Goal: Information Seeking & Learning: Compare options

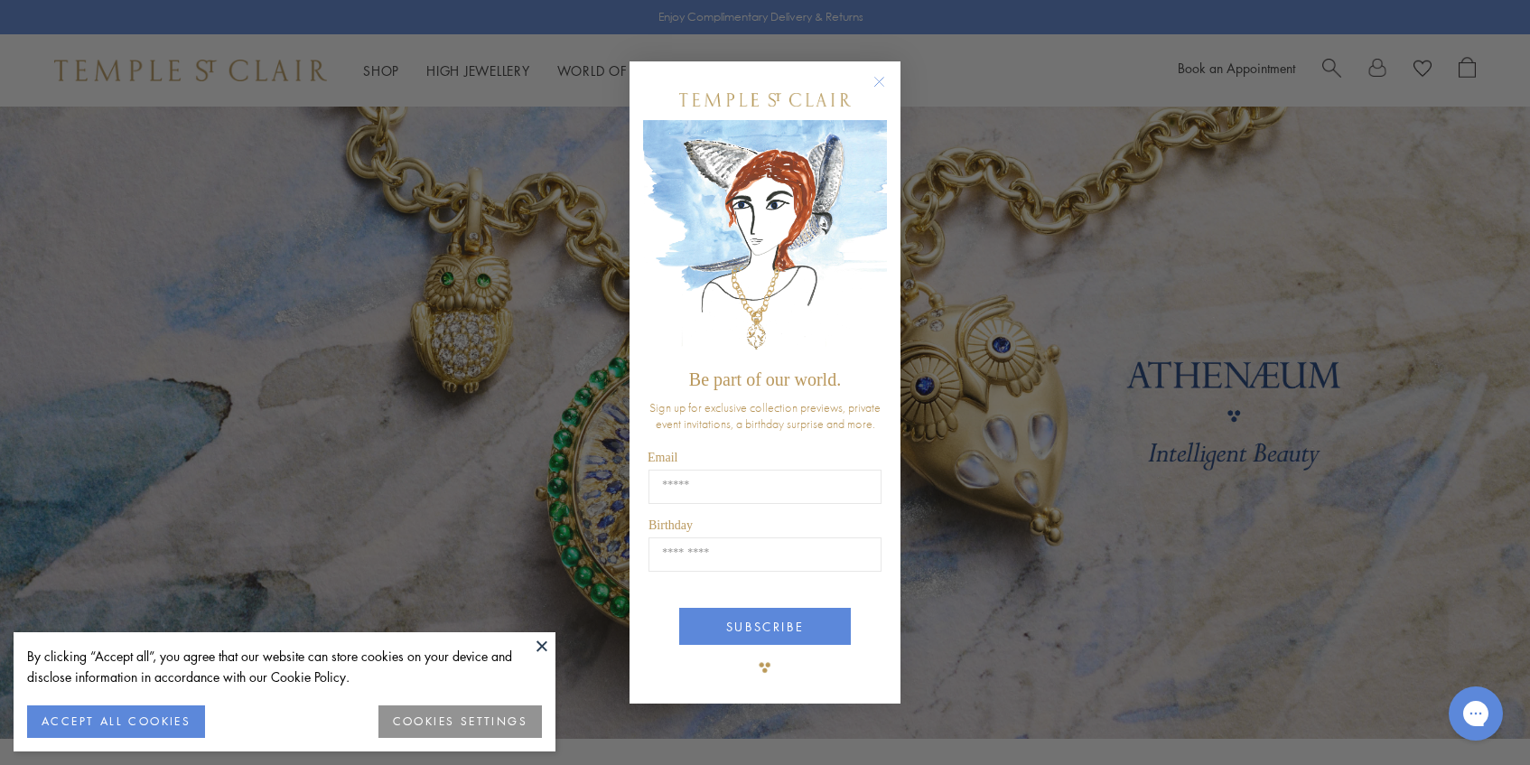
click at [882, 74] on circle "Close dialog" at bounding box center [880, 81] width 22 height 22
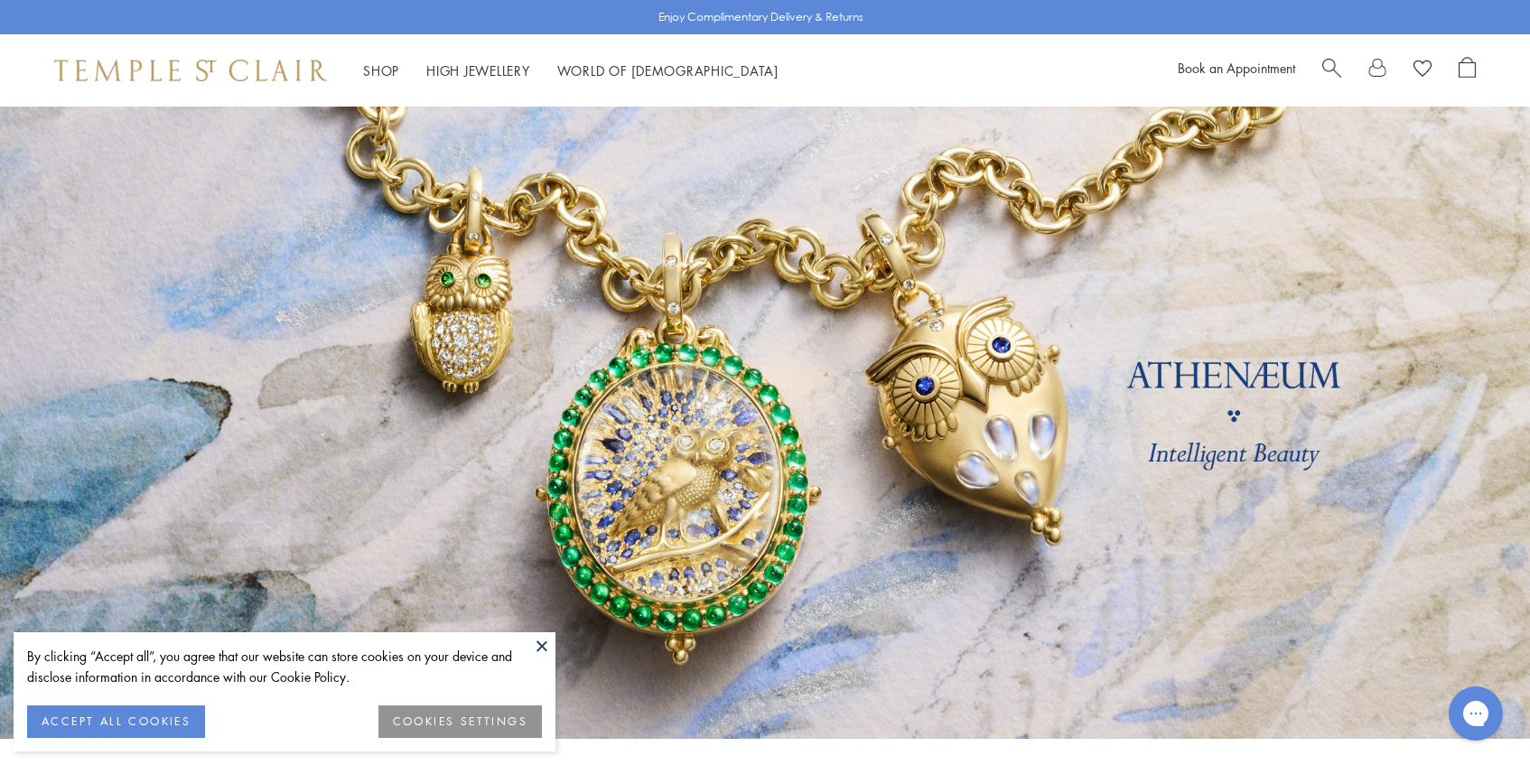
click at [123, 723] on button "ACCEPT ALL COOKIES" at bounding box center [116, 721] width 178 height 33
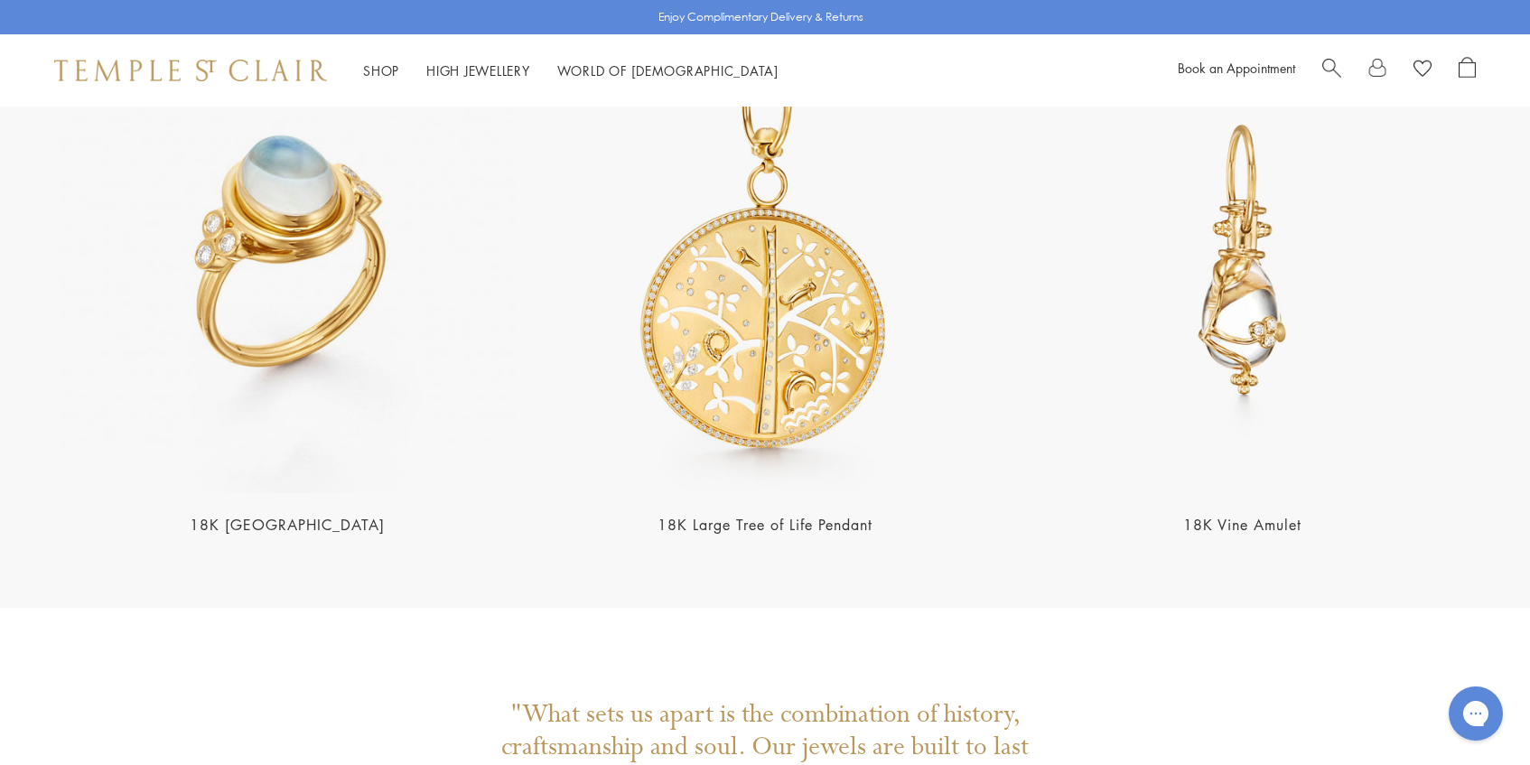
scroll to position [3991, 0]
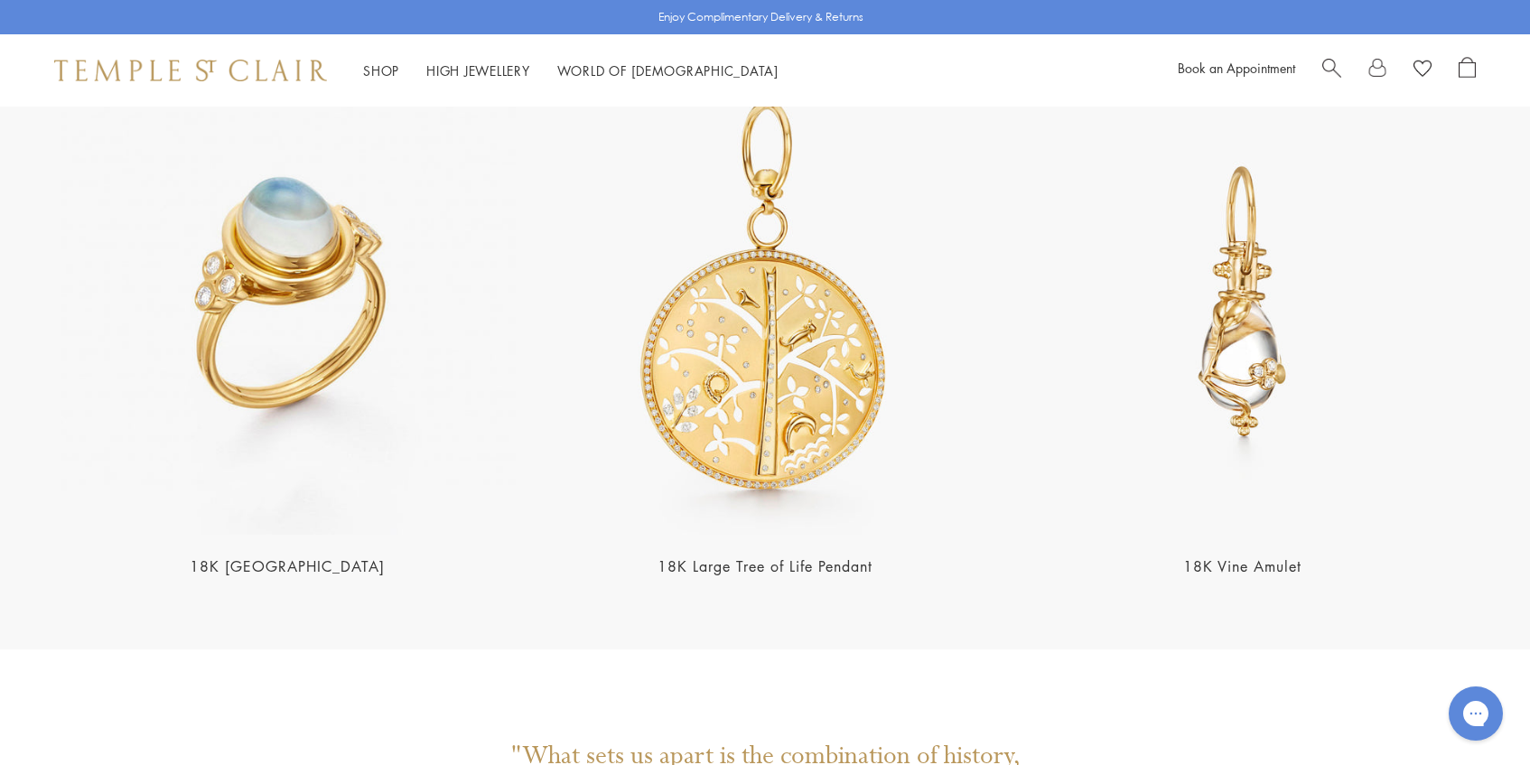
click at [800, 324] on img at bounding box center [765, 302] width 467 height 467
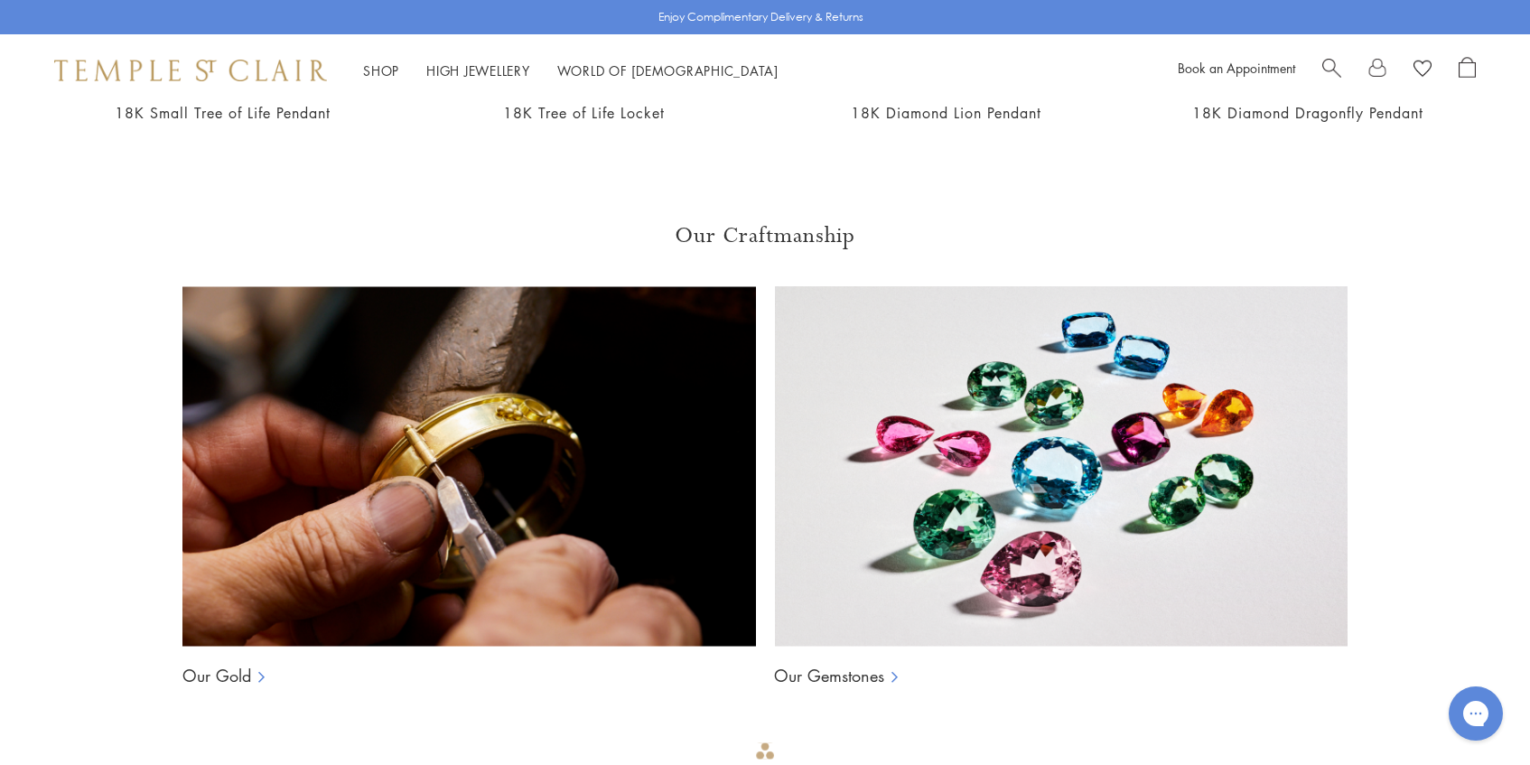
scroll to position [1969, 0]
click at [1003, 531] on img at bounding box center [1060, 465] width 573 height 361
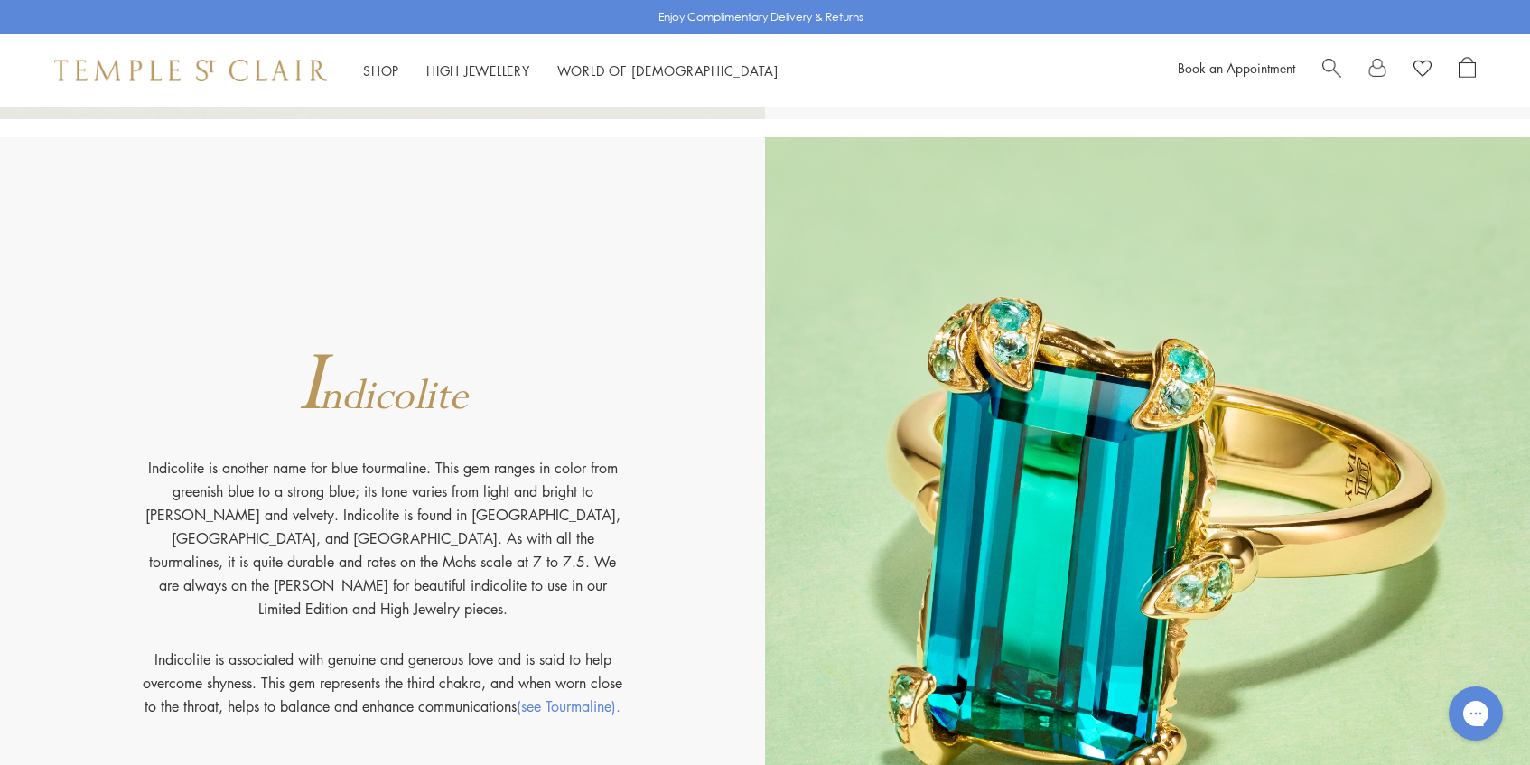
scroll to position [8320, 0]
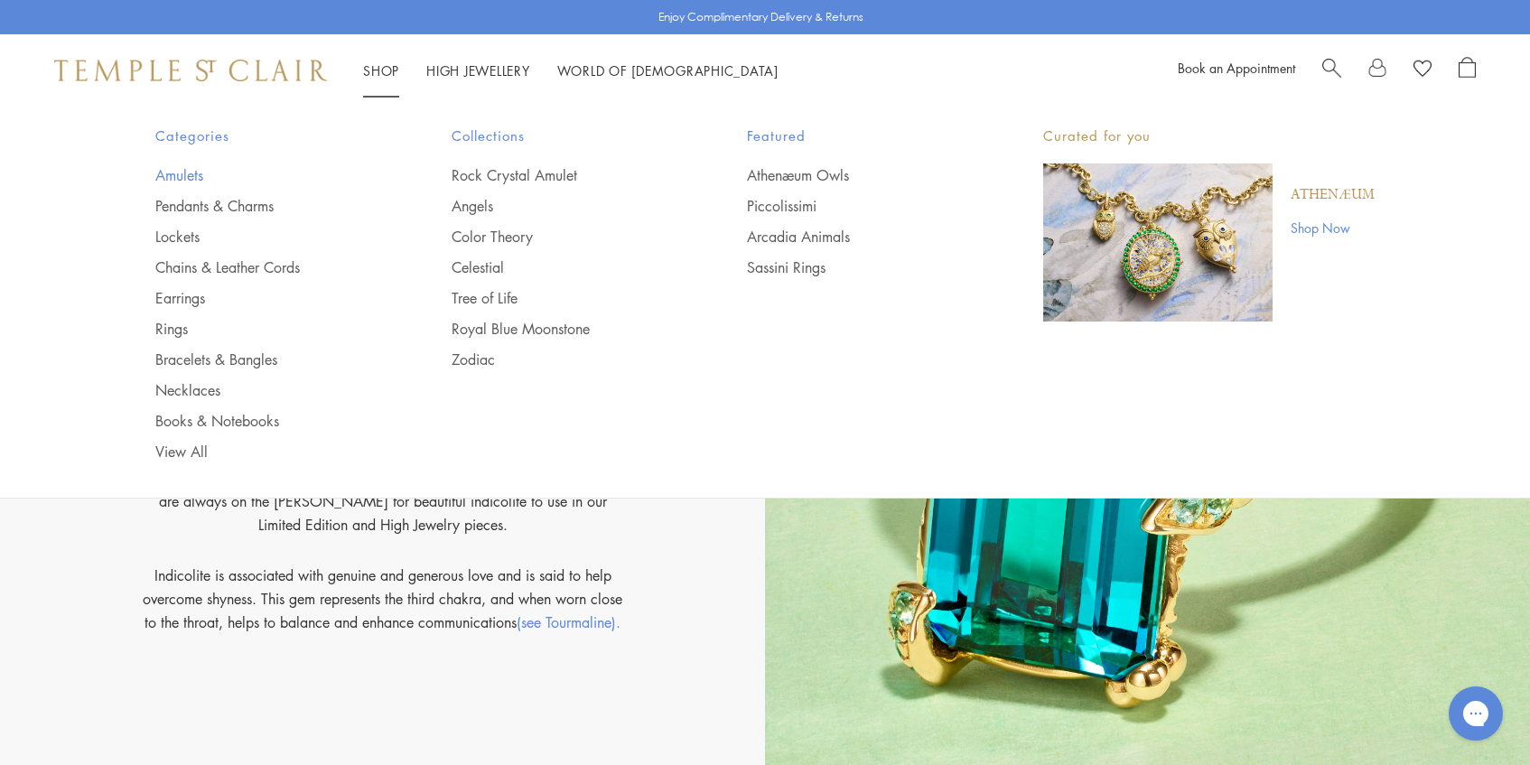
click at [184, 178] on link "Amulets" at bounding box center [267, 175] width 224 height 20
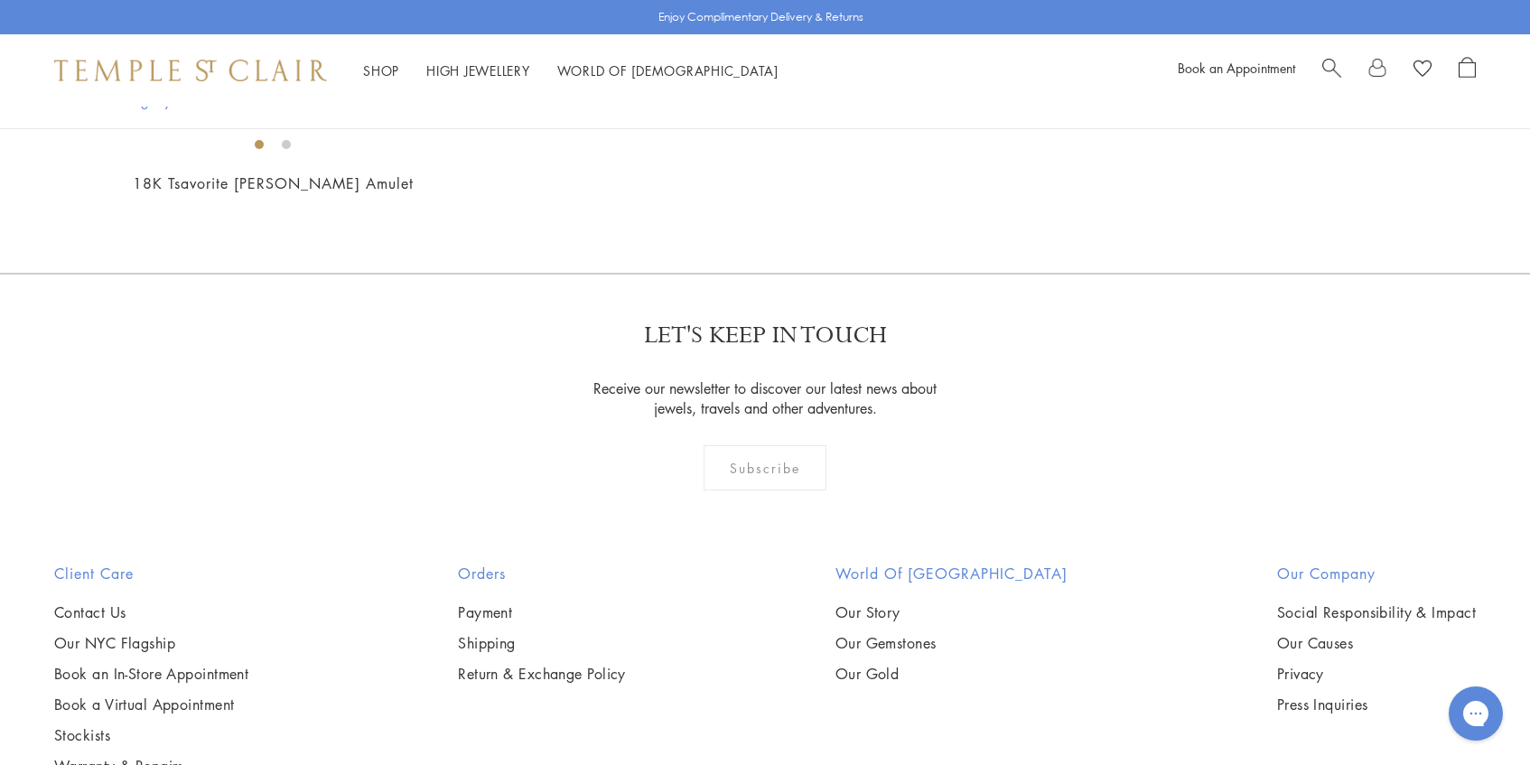
scroll to position [3639, 0]
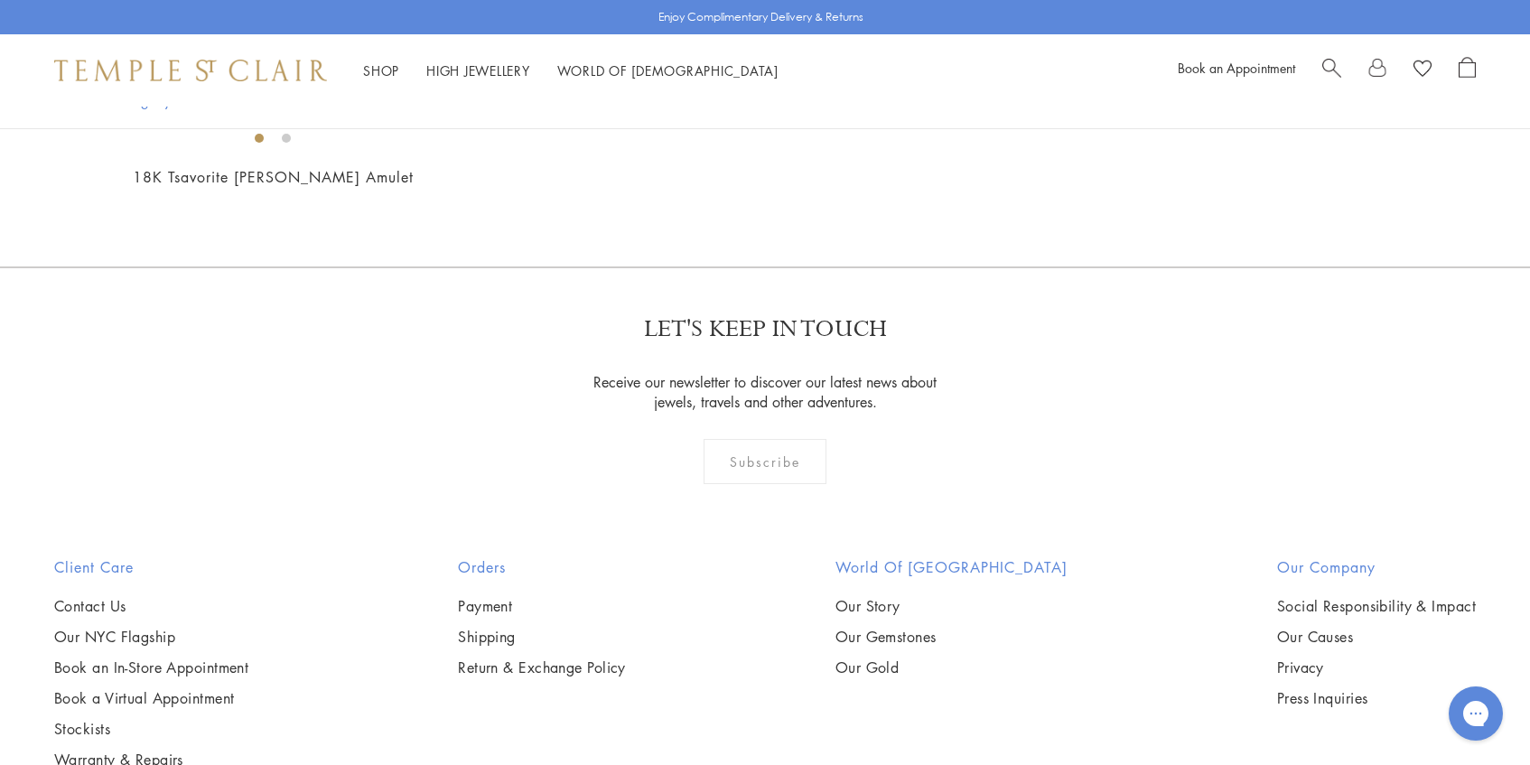
click at [0, 0] on img at bounding box center [0, 0] width 0 height 0
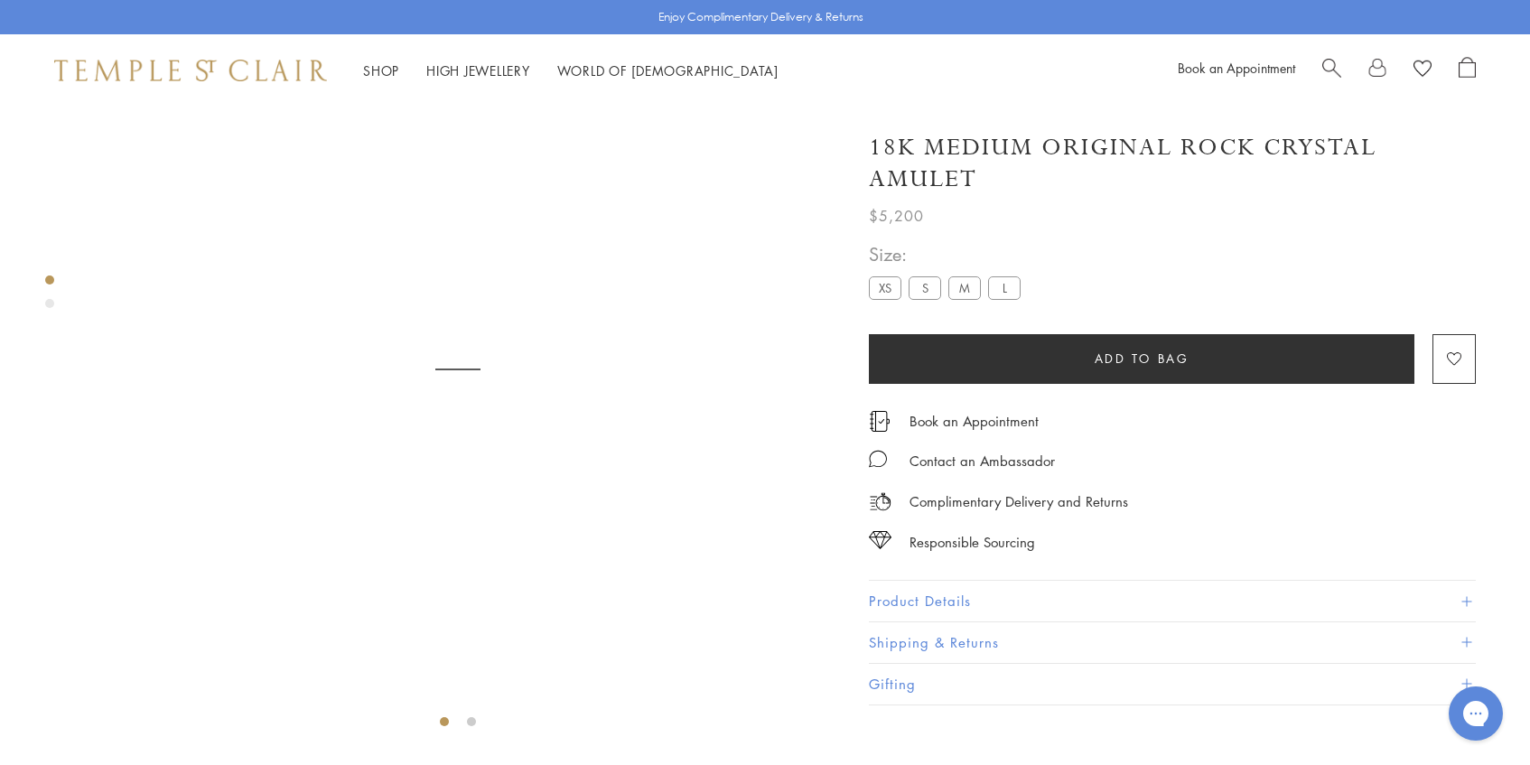
scroll to position [107, 0]
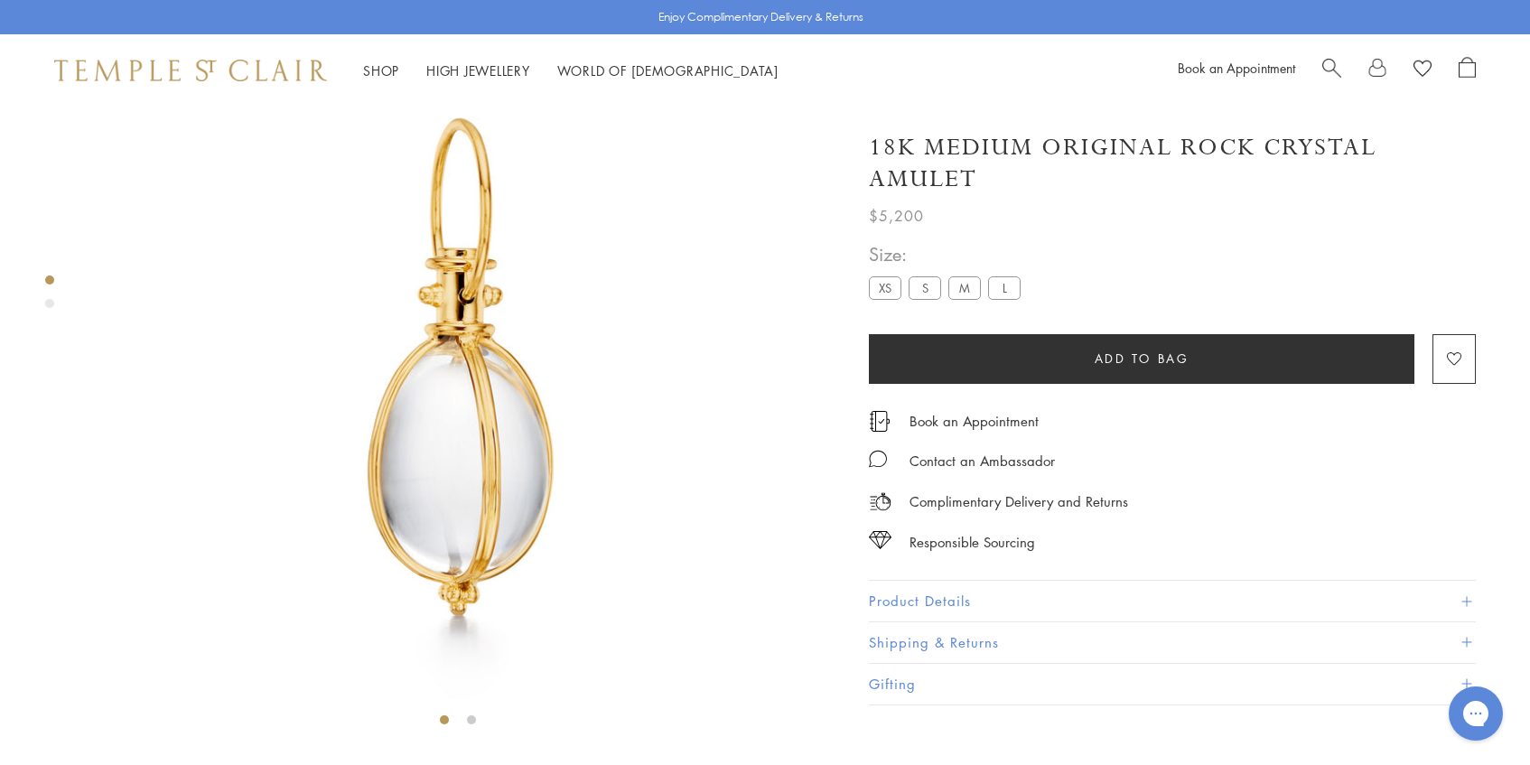
click at [929, 284] on label "S" at bounding box center [924, 287] width 33 height 23
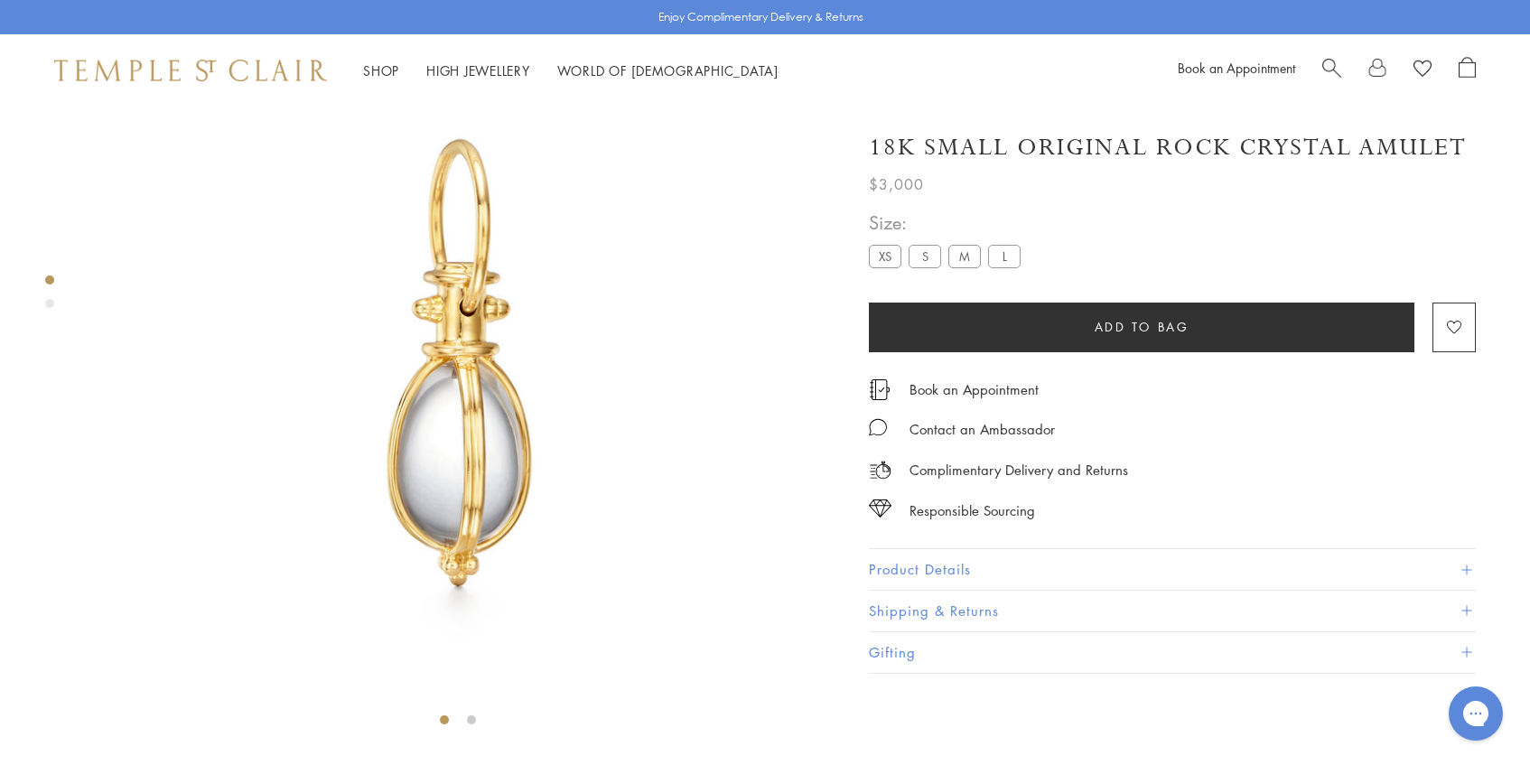
click at [1006, 258] on label "L" at bounding box center [1004, 256] width 33 height 23
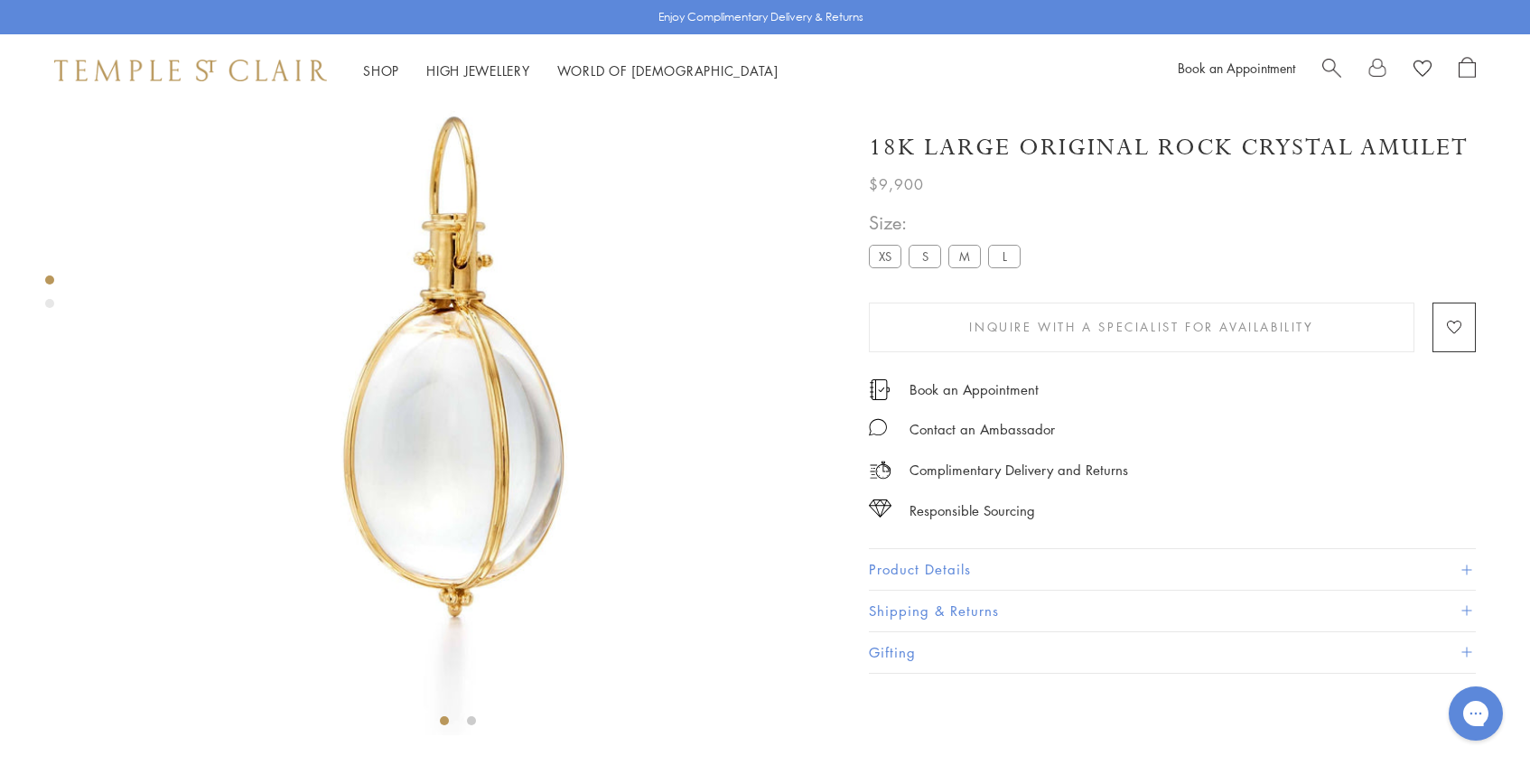
click at [971, 258] on label "M" at bounding box center [964, 256] width 33 height 23
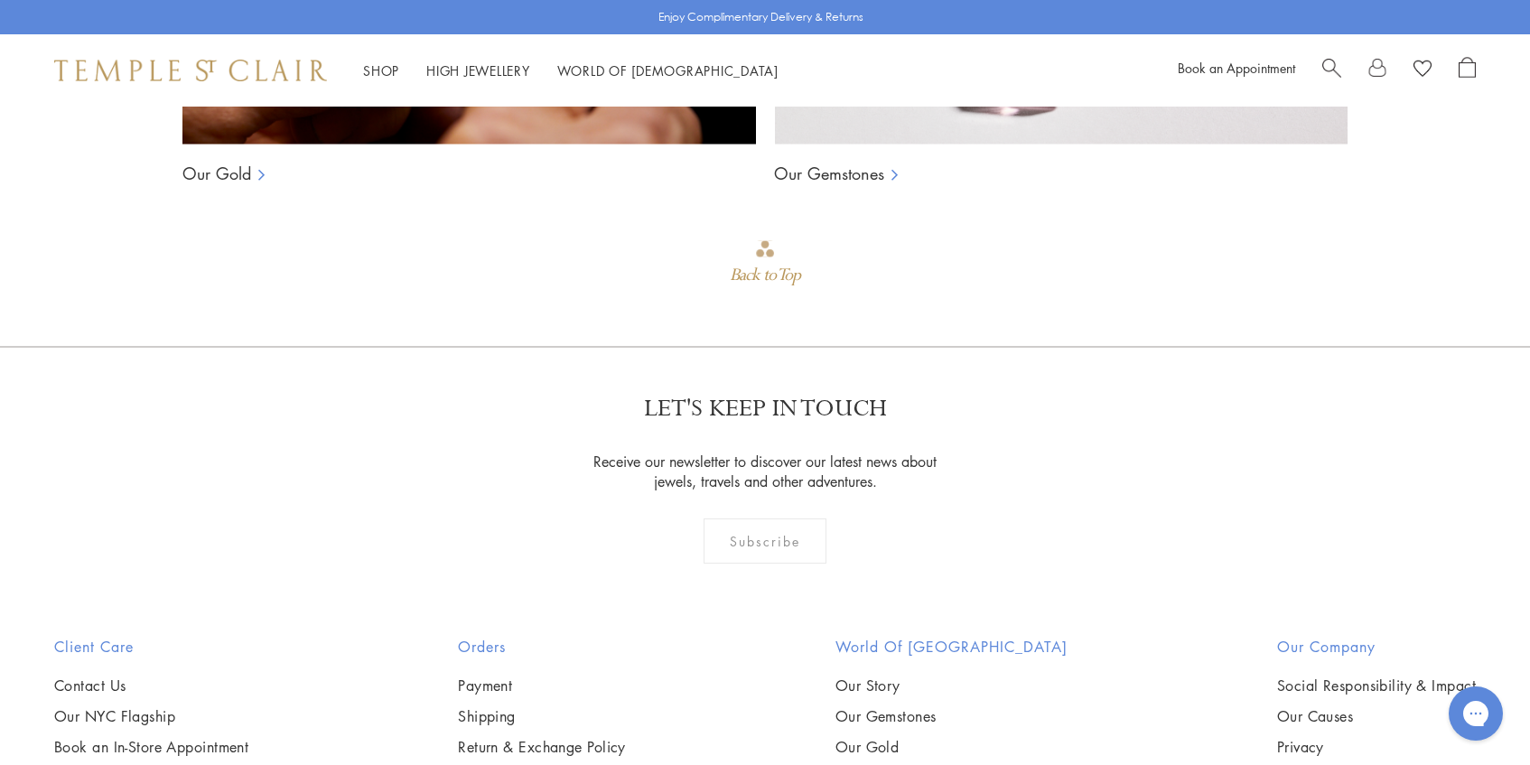
scroll to position [1712, 0]
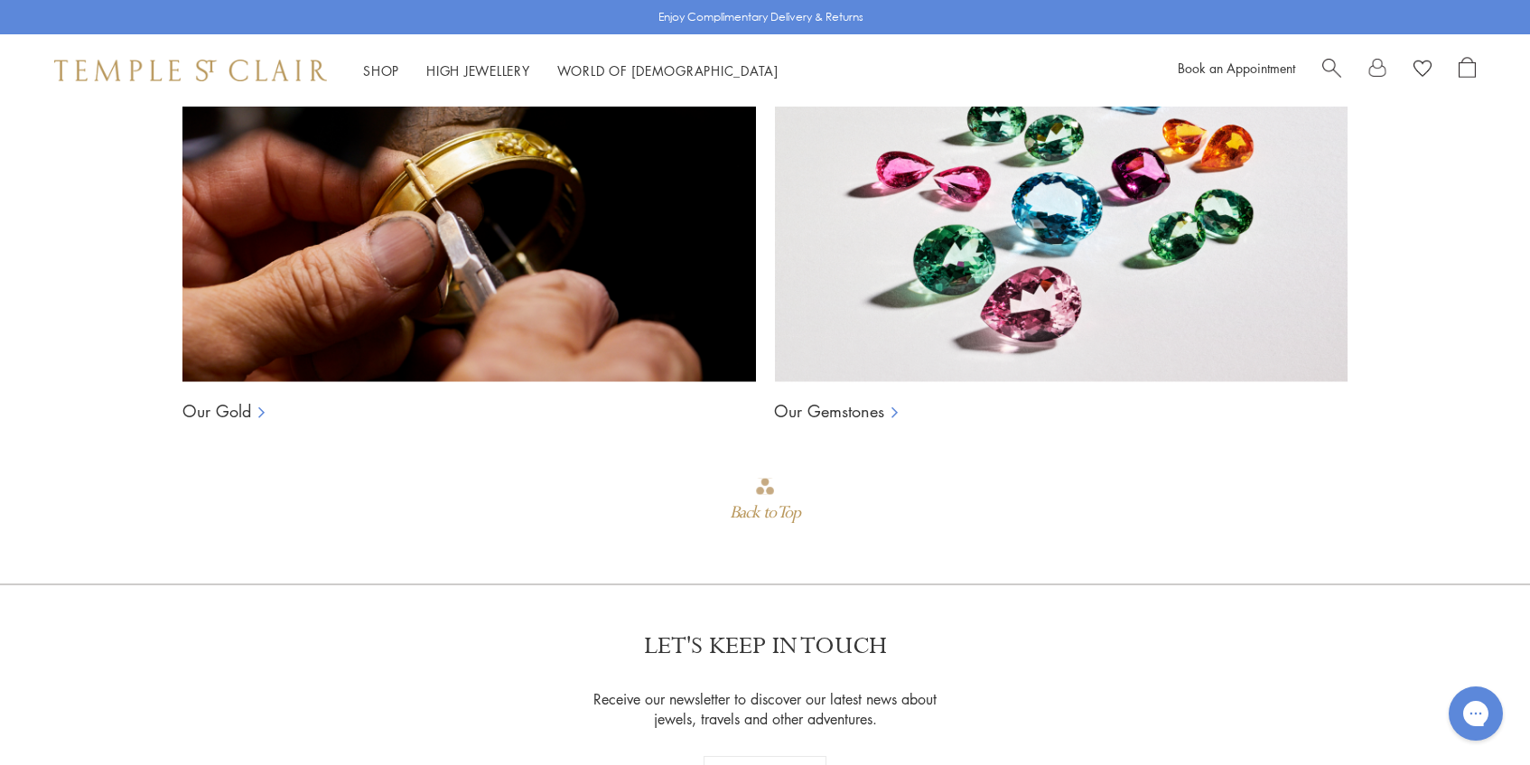
scroll to position [1481, 0]
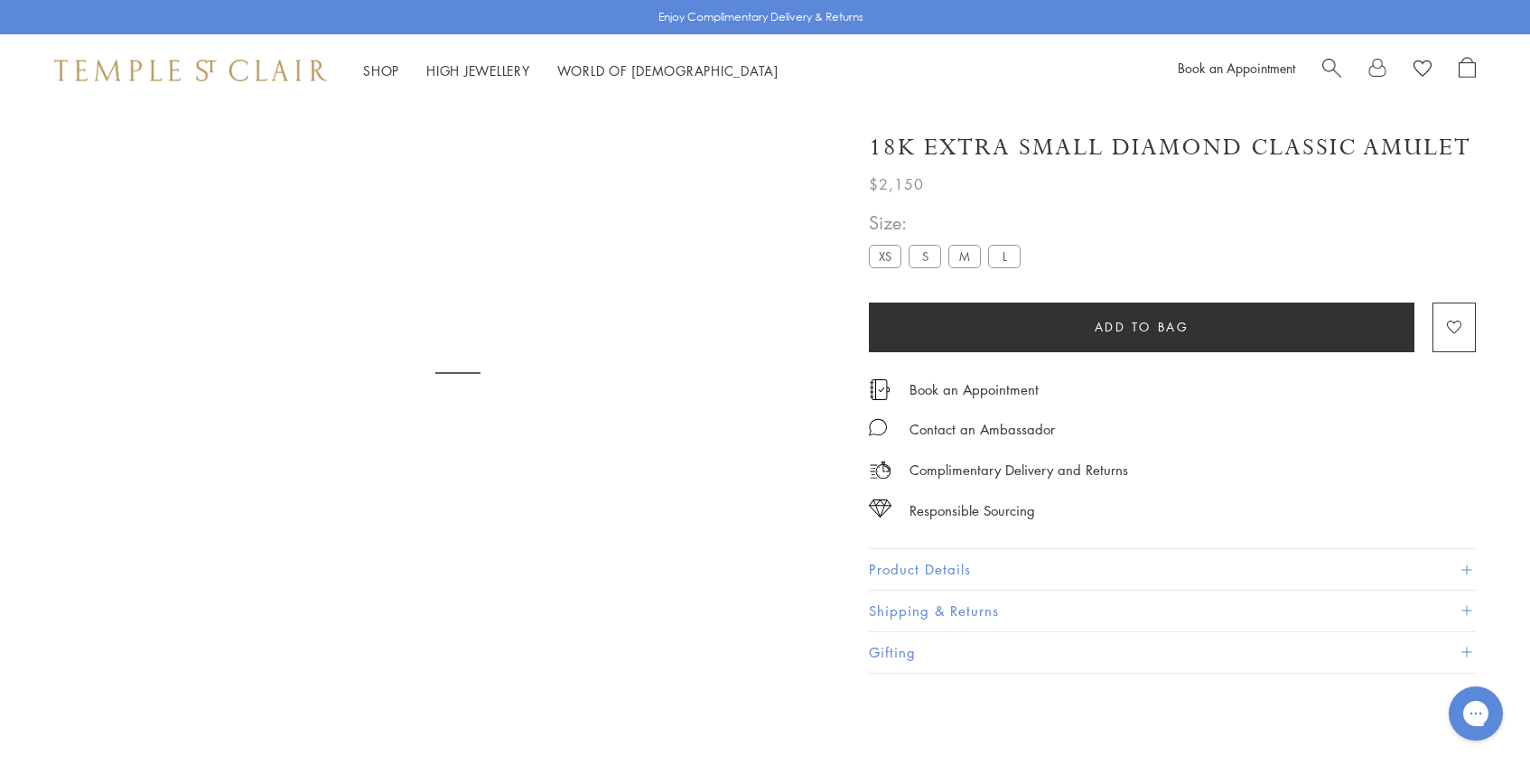
scroll to position [107, 0]
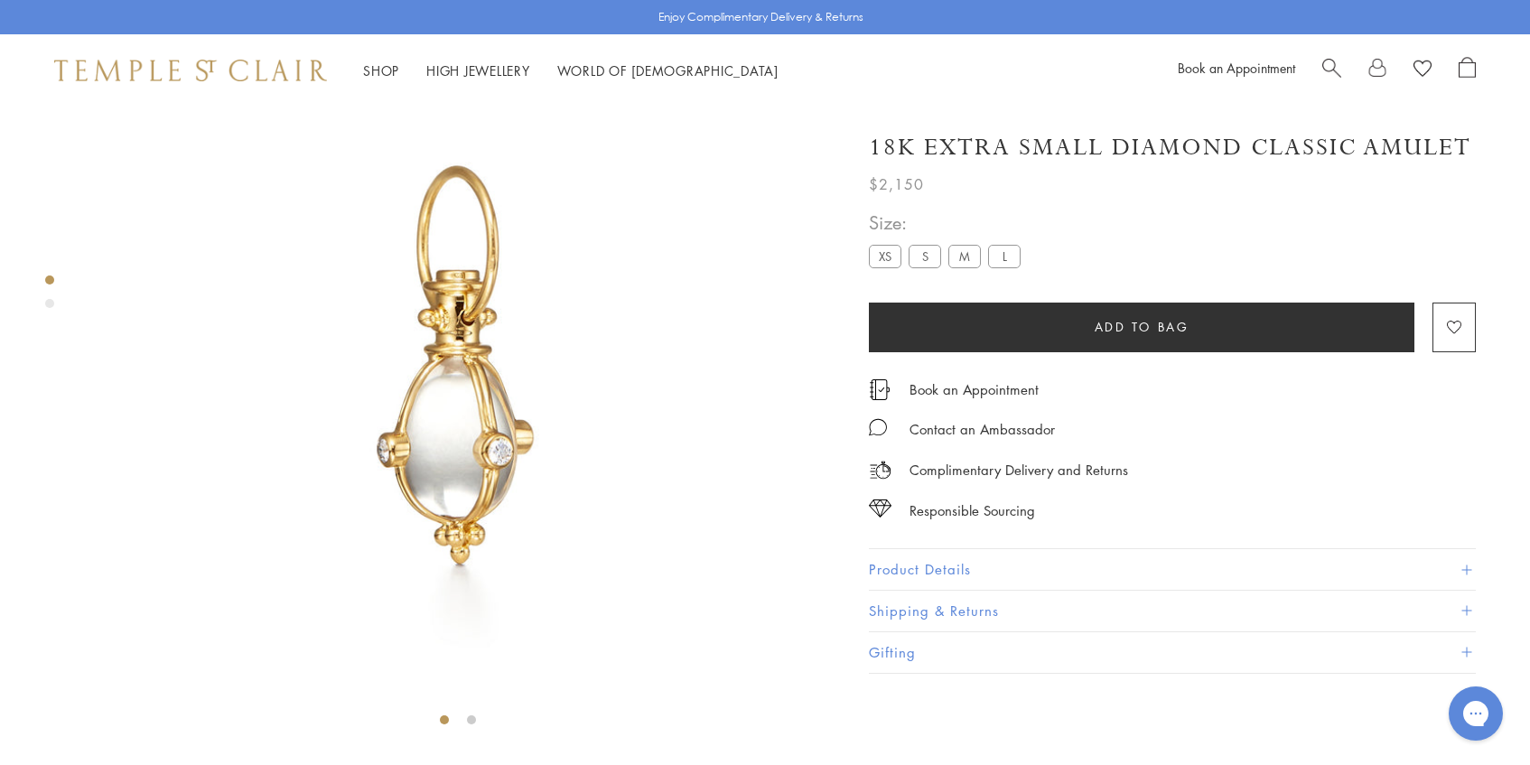
click at [962, 260] on label "M" at bounding box center [964, 256] width 33 height 23
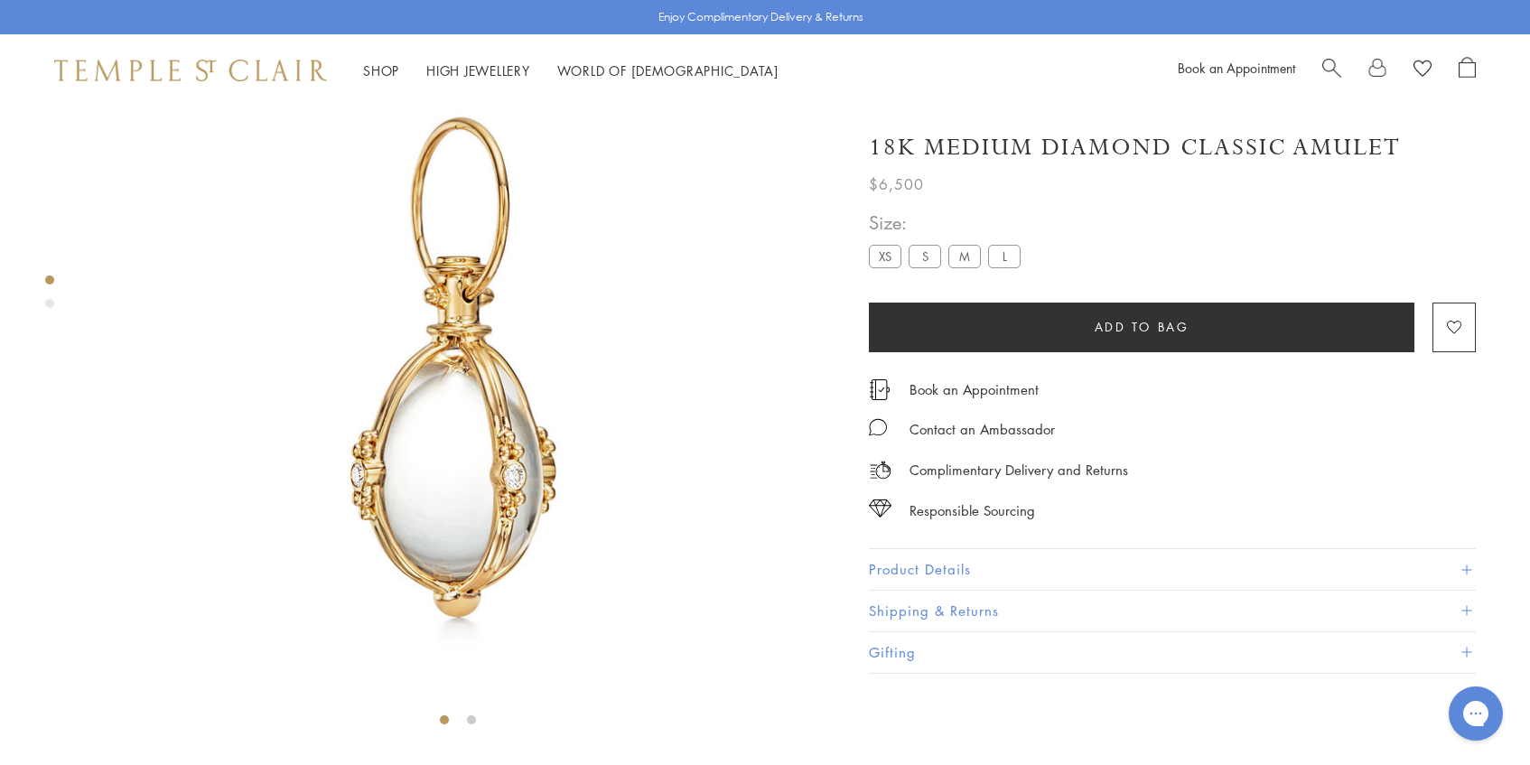
click at [930, 256] on label "S" at bounding box center [924, 256] width 33 height 23
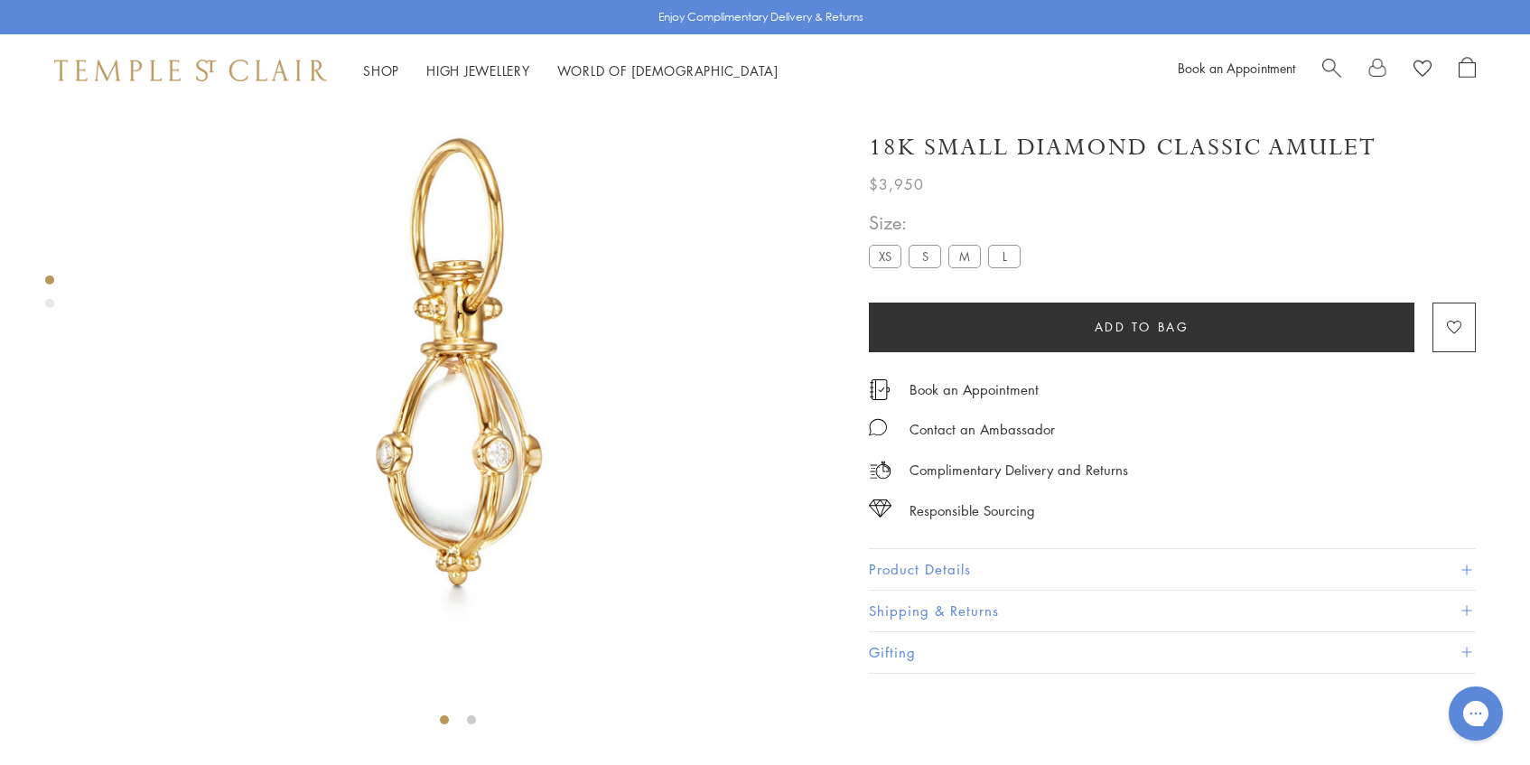
click at [965, 259] on label "M" at bounding box center [964, 256] width 33 height 23
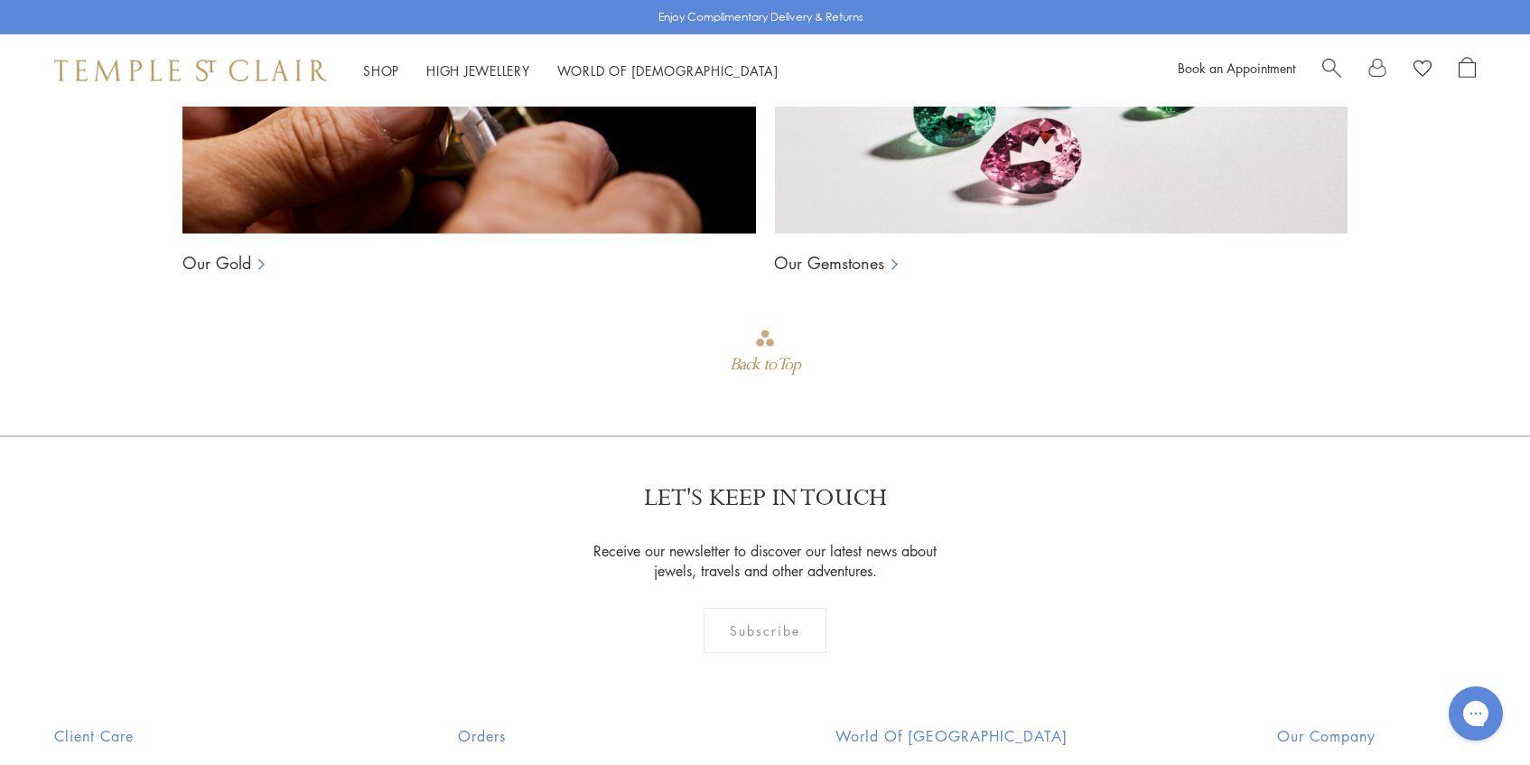
scroll to position [1608, 0]
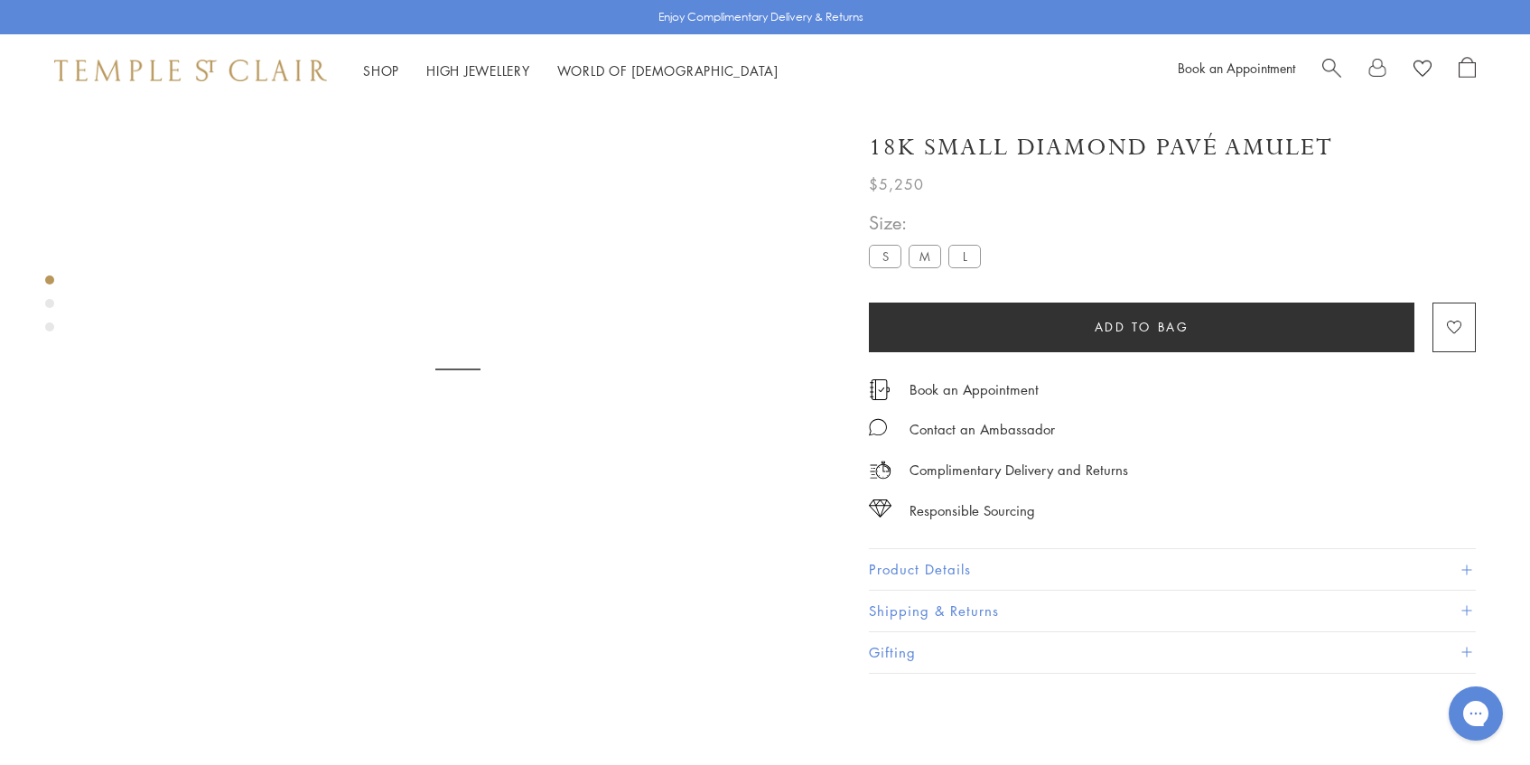
scroll to position [107, 0]
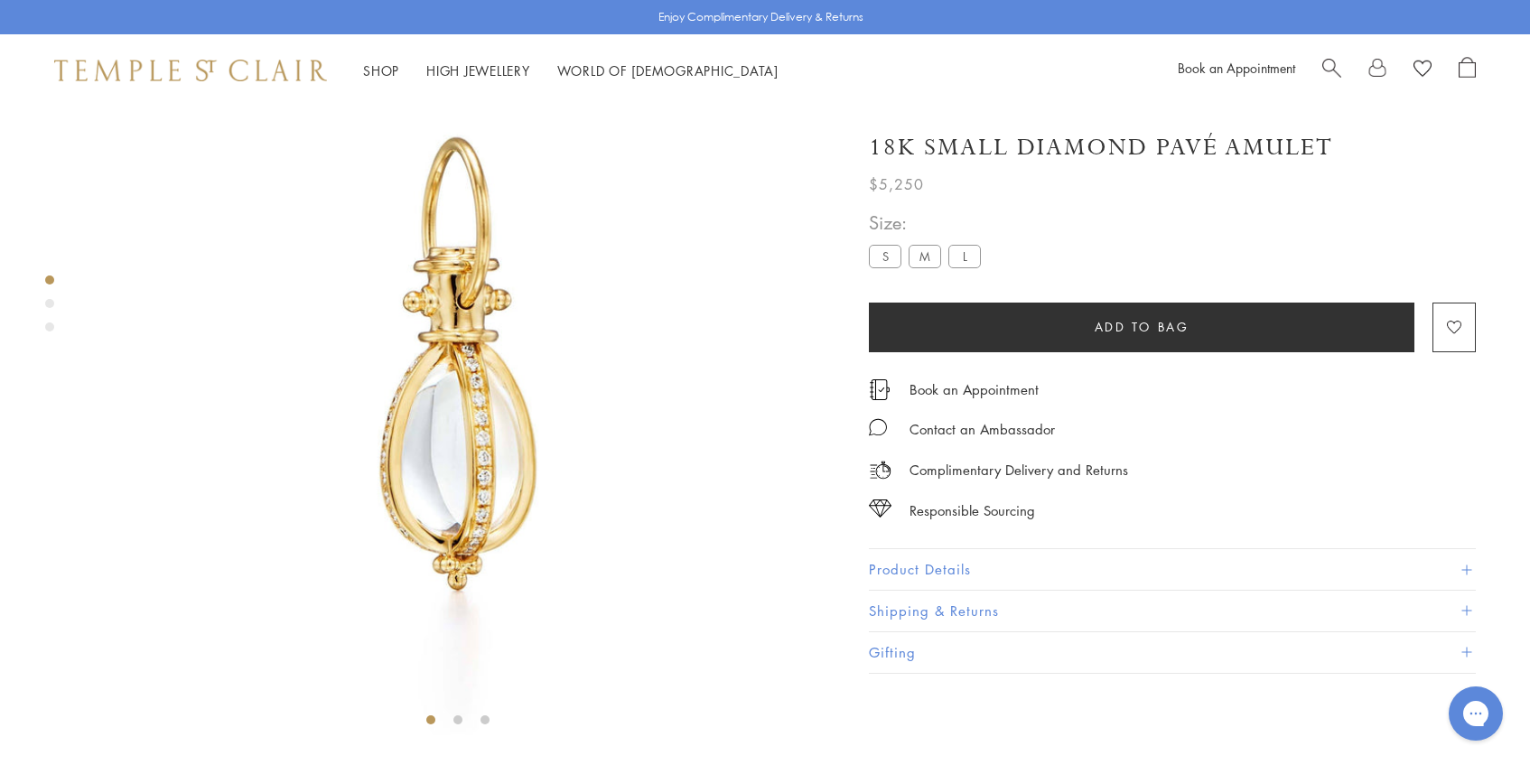
click at [919, 254] on label "M" at bounding box center [924, 256] width 33 height 23
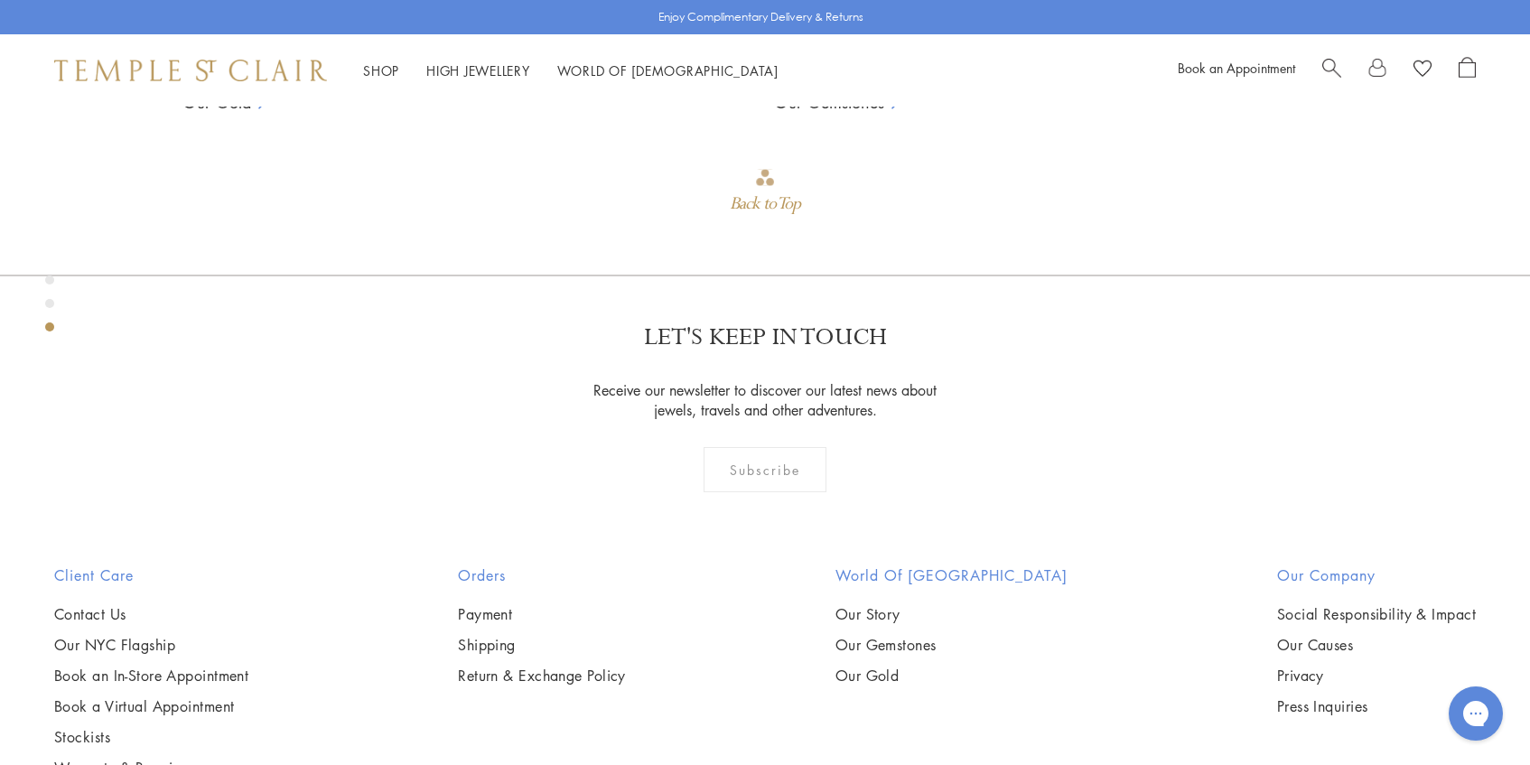
scroll to position [1780, 0]
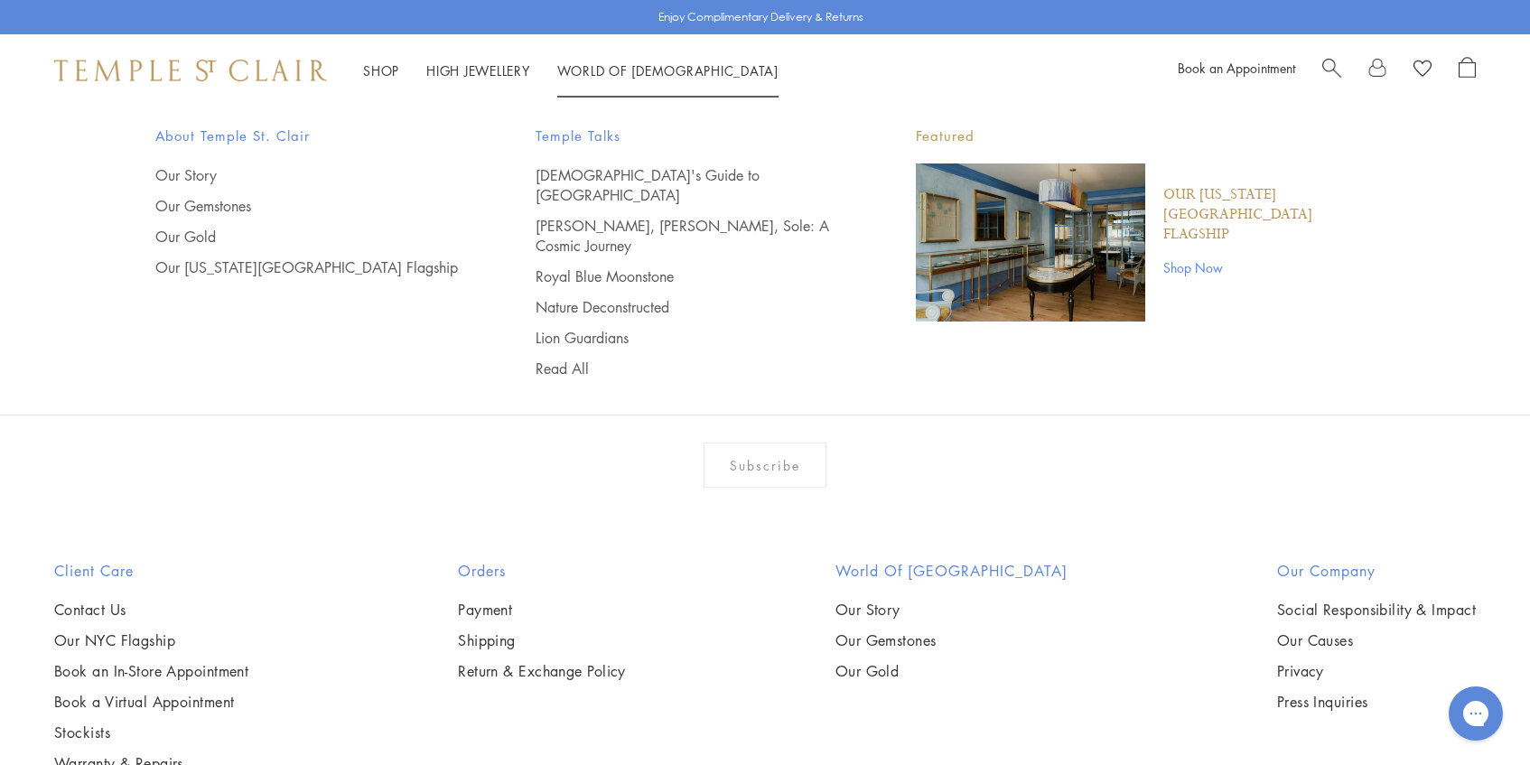
click at [592, 70] on link "World of Temple World of Temple" at bounding box center [667, 70] width 221 height 18
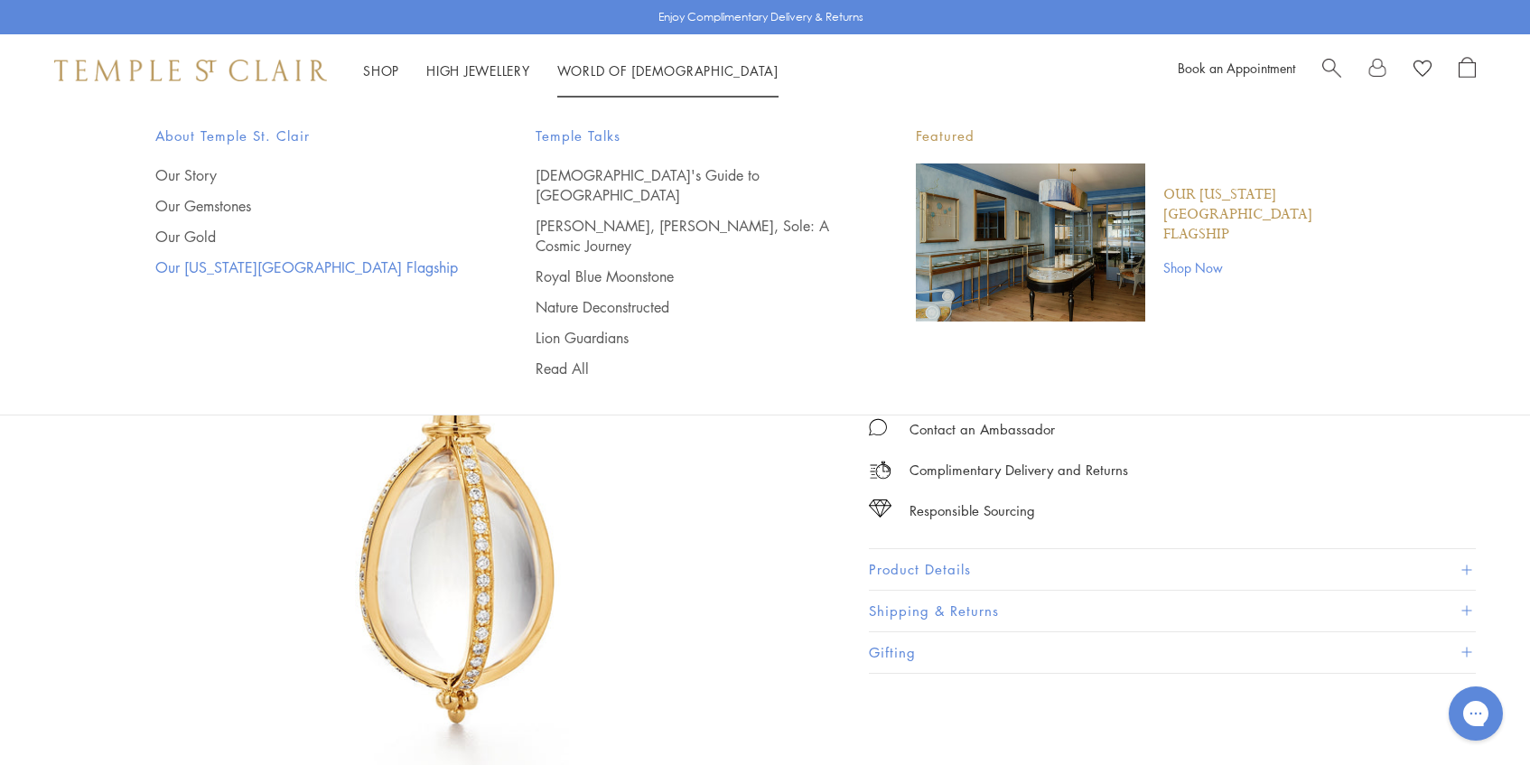
click at [221, 270] on link "Our [US_STATE][GEOGRAPHIC_DATA] Flagship" at bounding box center [309, 267] width 308 height 20
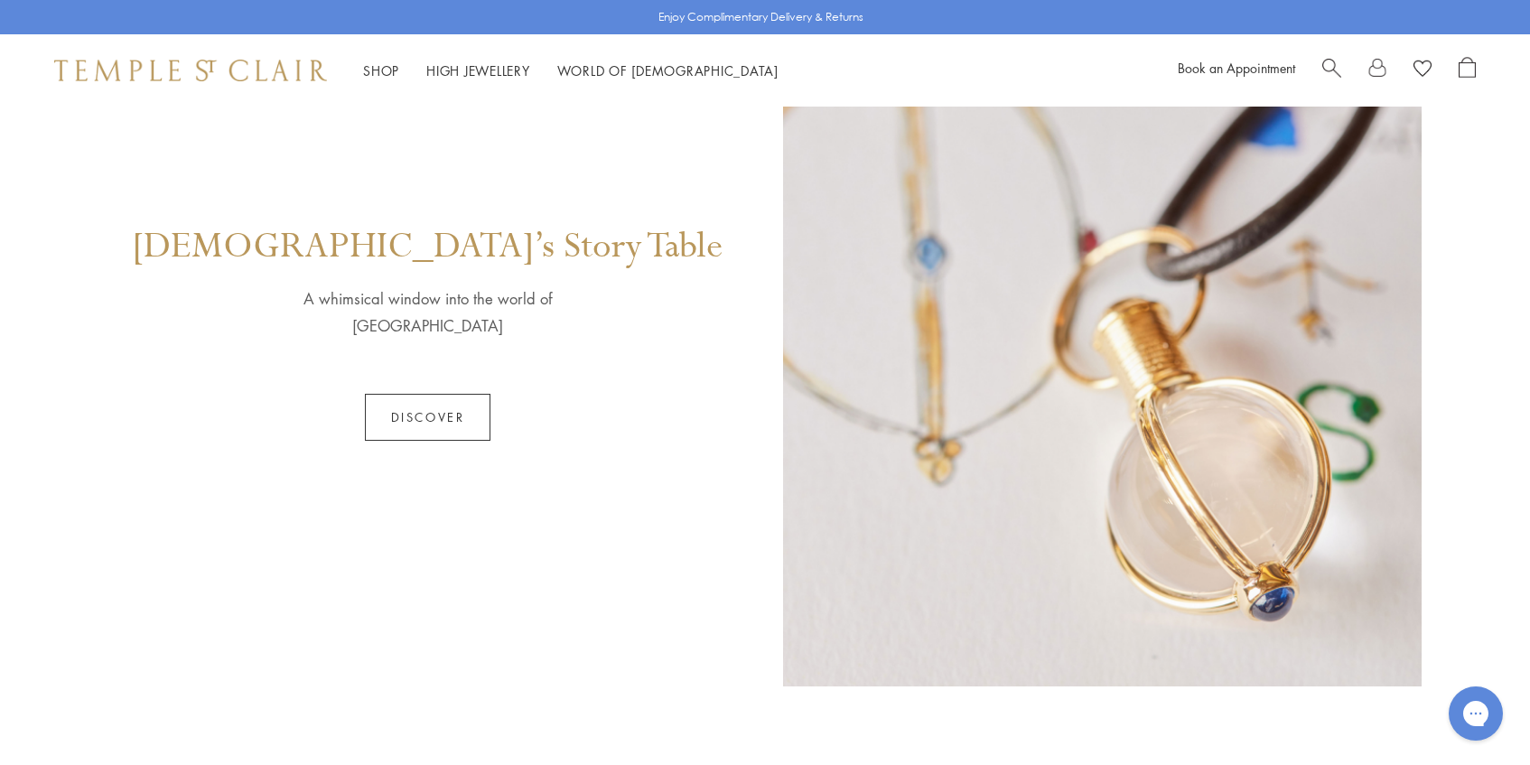
scroll to position [1062, 0]
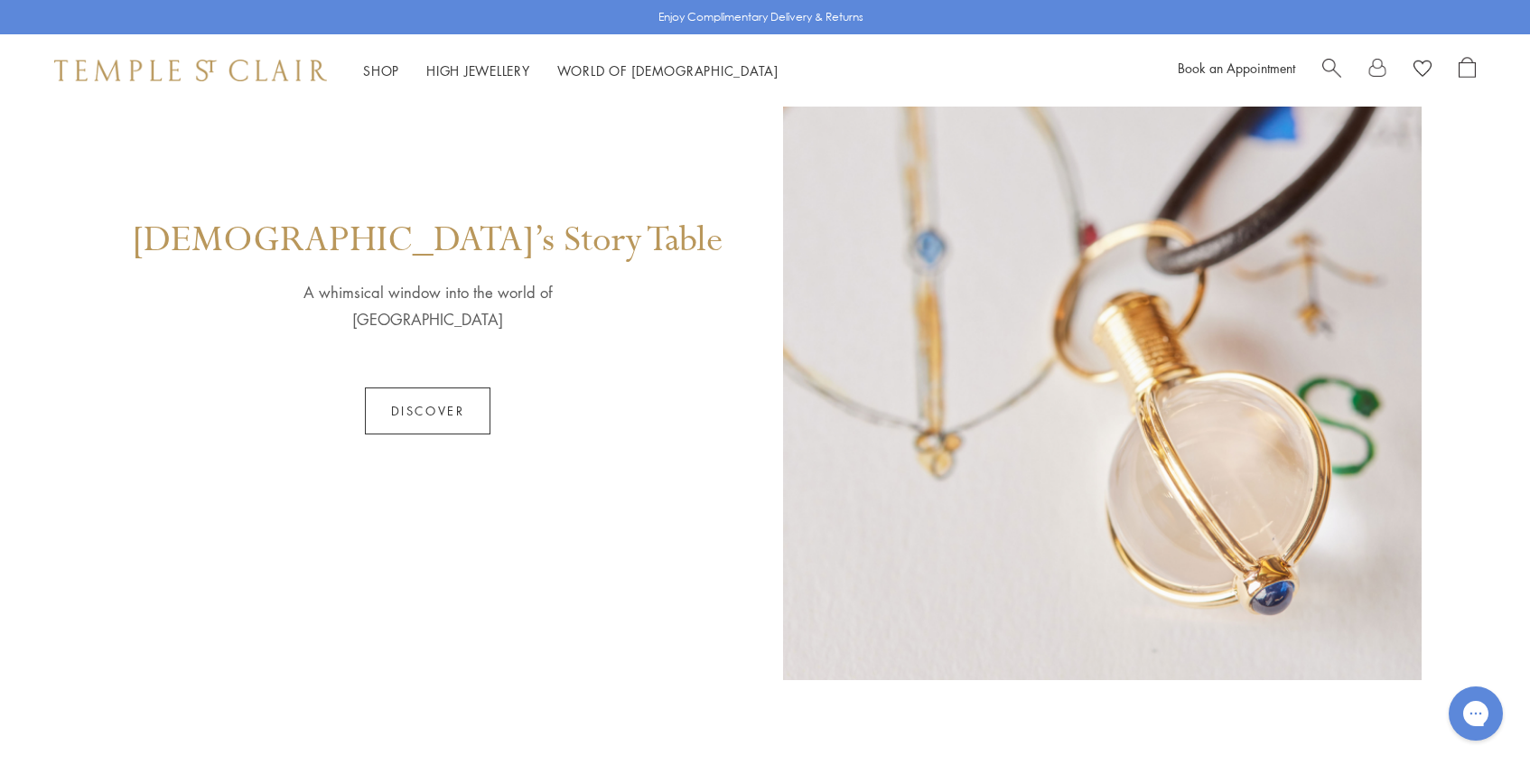
click at [431, 391] on link "Discover" at bounding box center [428, 410] width 126 height 47
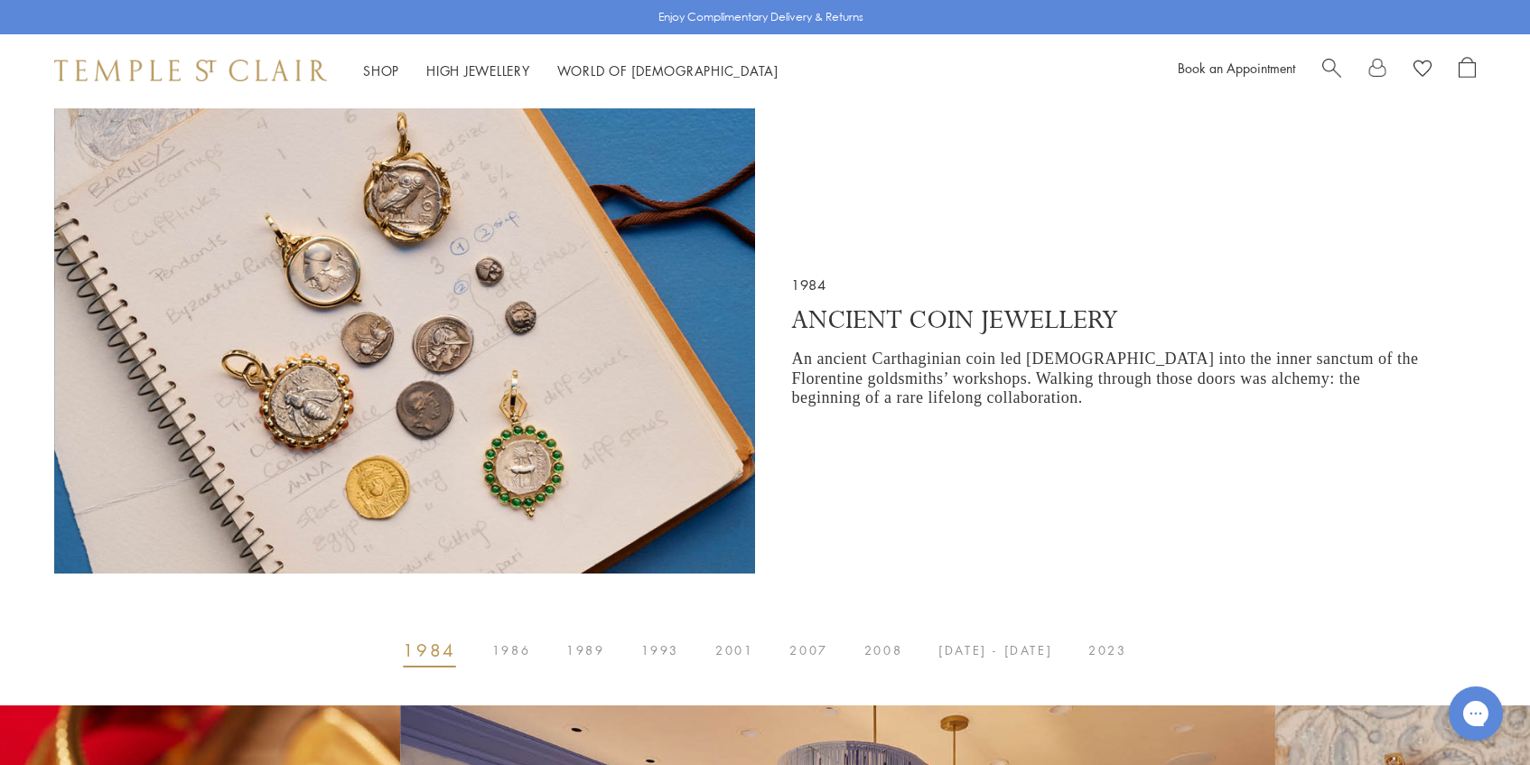
scroll to position [670, 0]
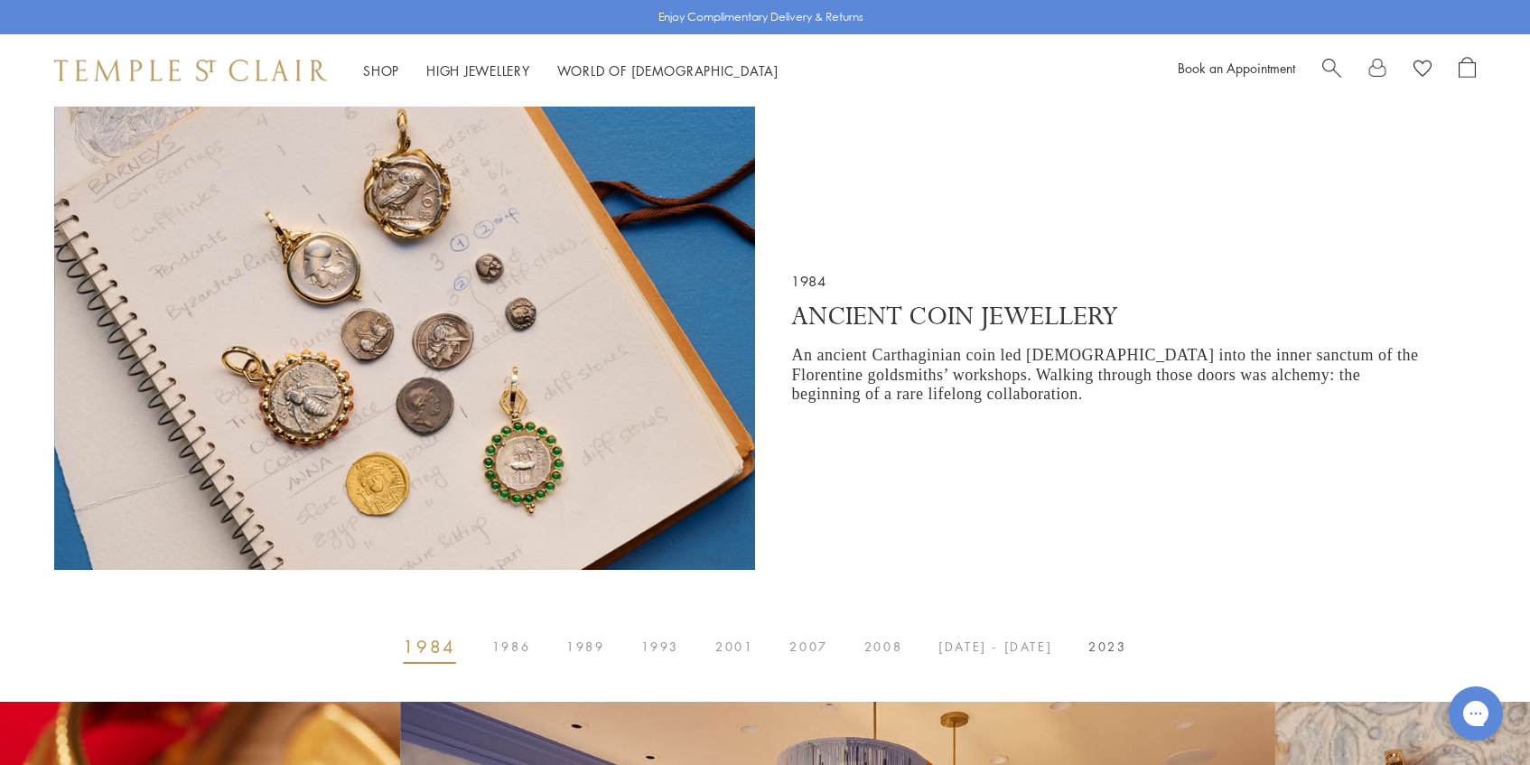
click at [1088, 646] on span "2023" at bounding box center [1107, 646] width 38 height 0
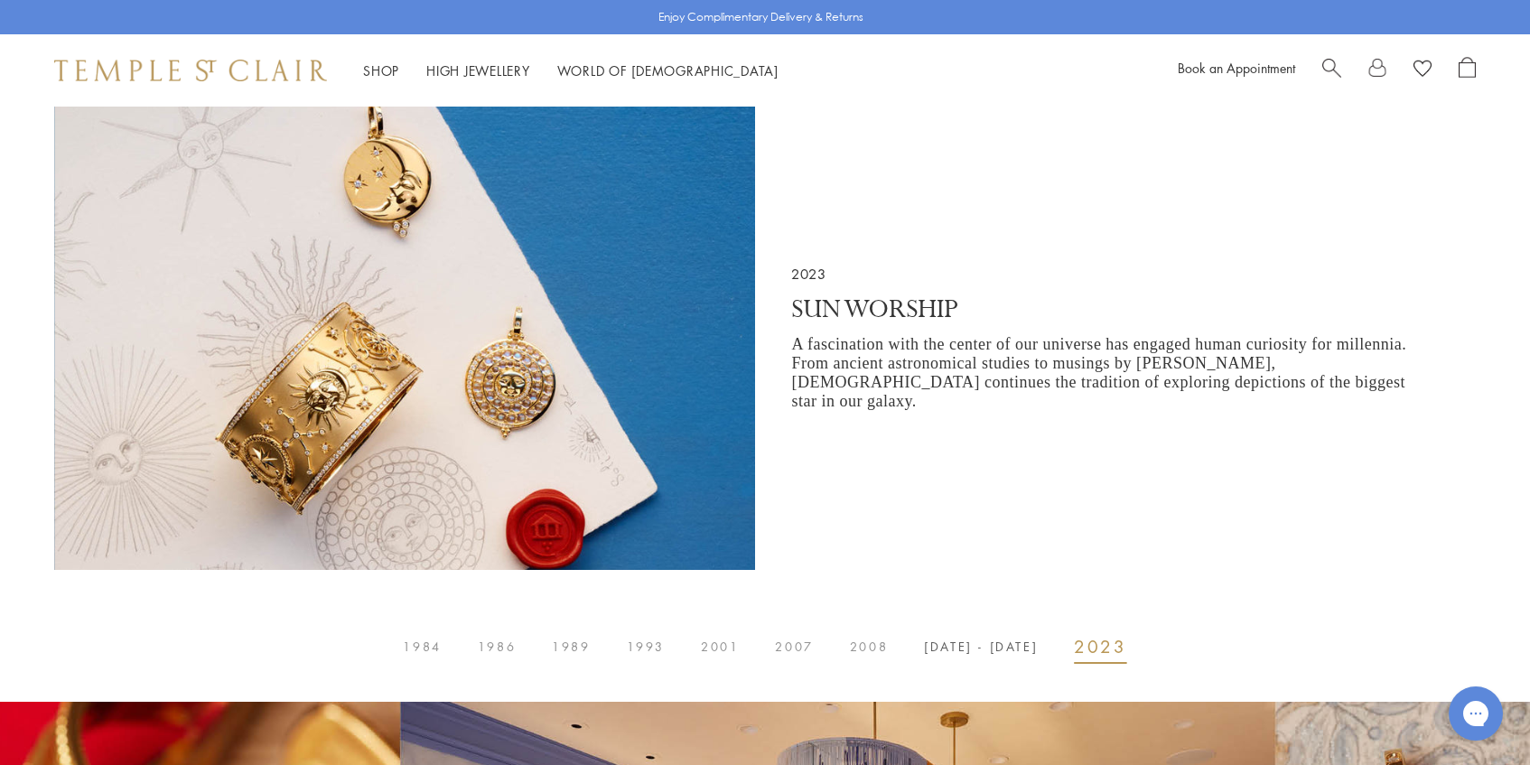
click at [1014, 646] on span "2014 - 2017" at bounding box center [981, 646] width 114 height 0
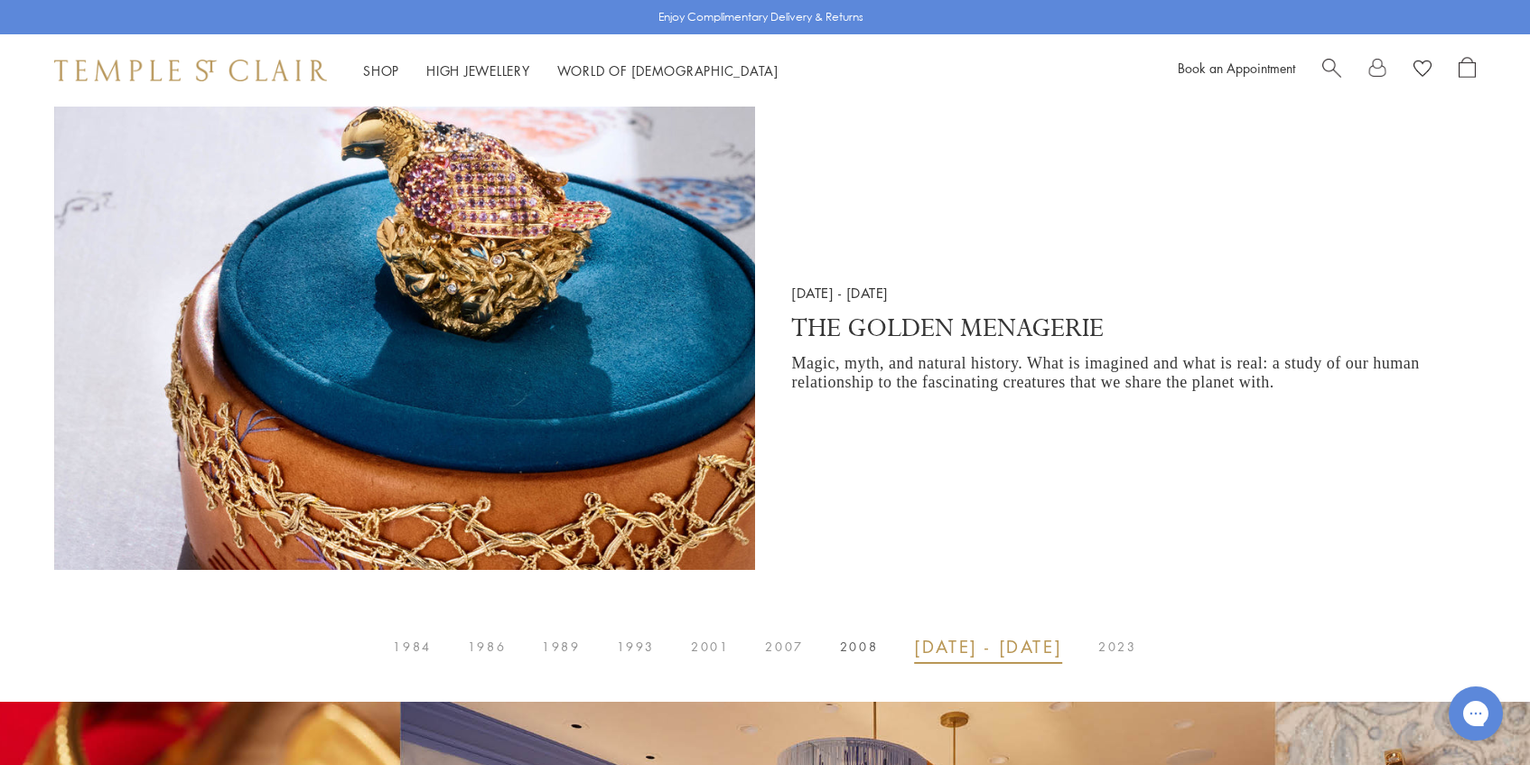
click at [878, 646] on span "2008" at bounding box center [859, 646] width 38 height 0
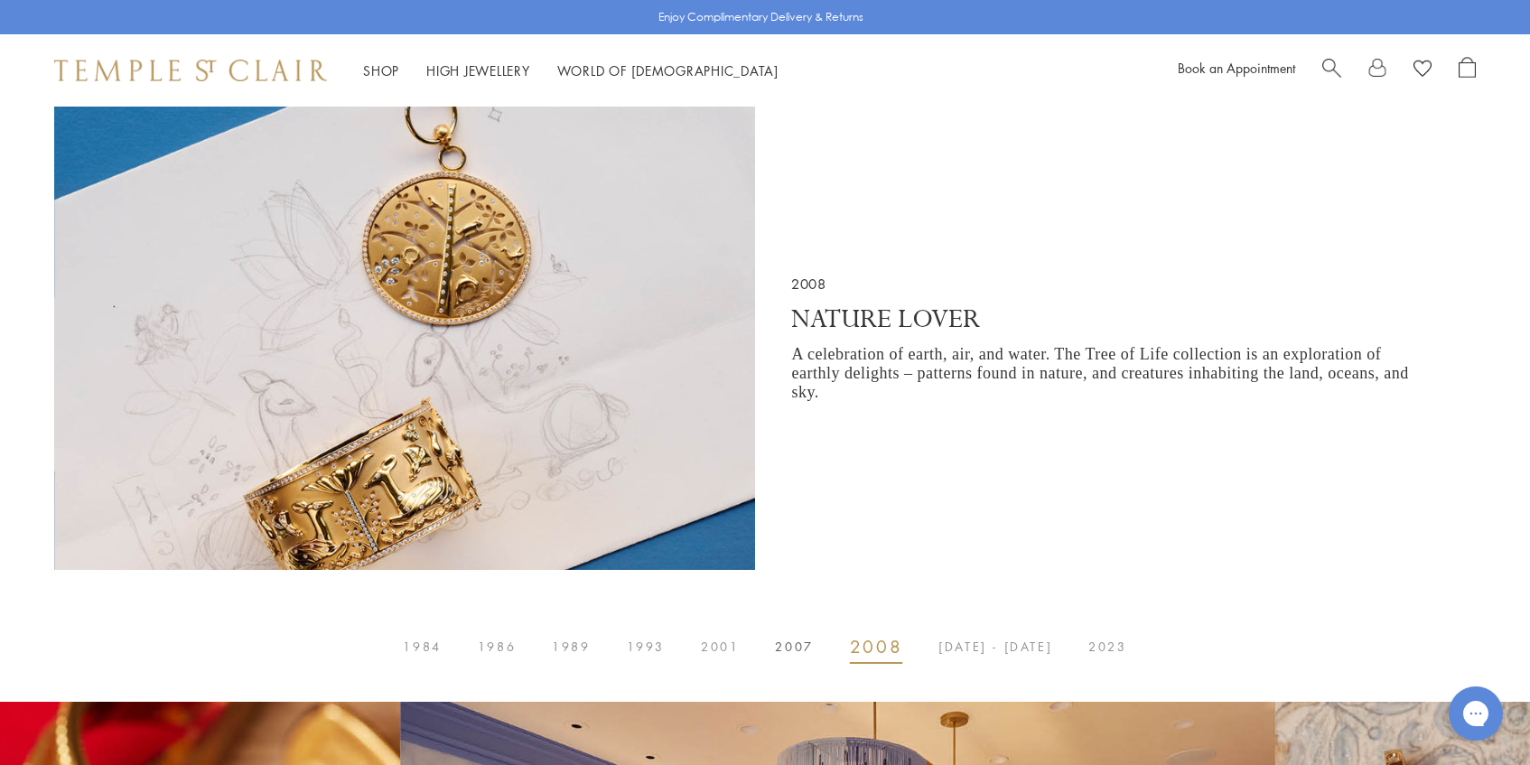
click at [801, 646] on span "2007" at bounding box center [794, 646] width 38 height 0
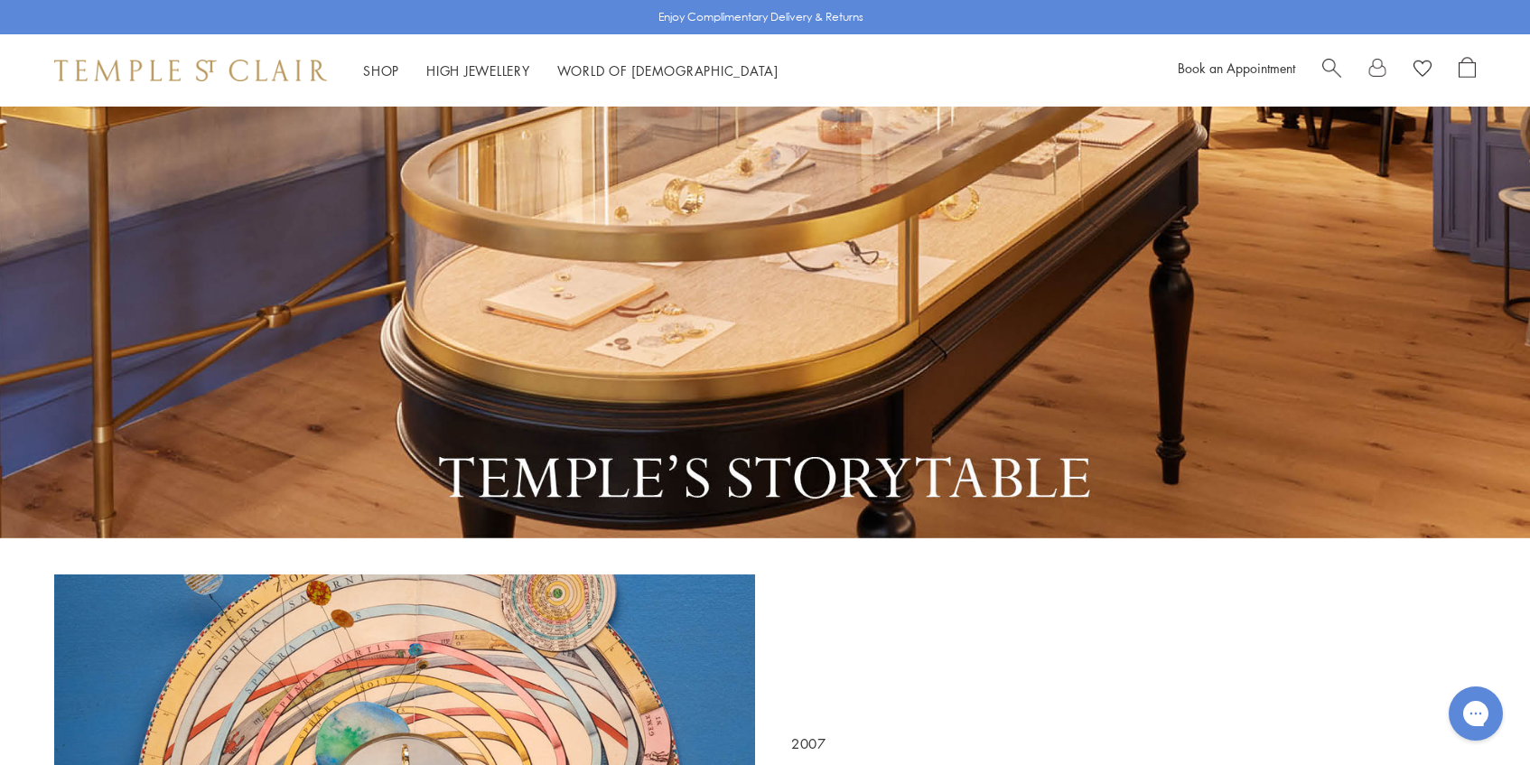
scroll to position [0, 0]
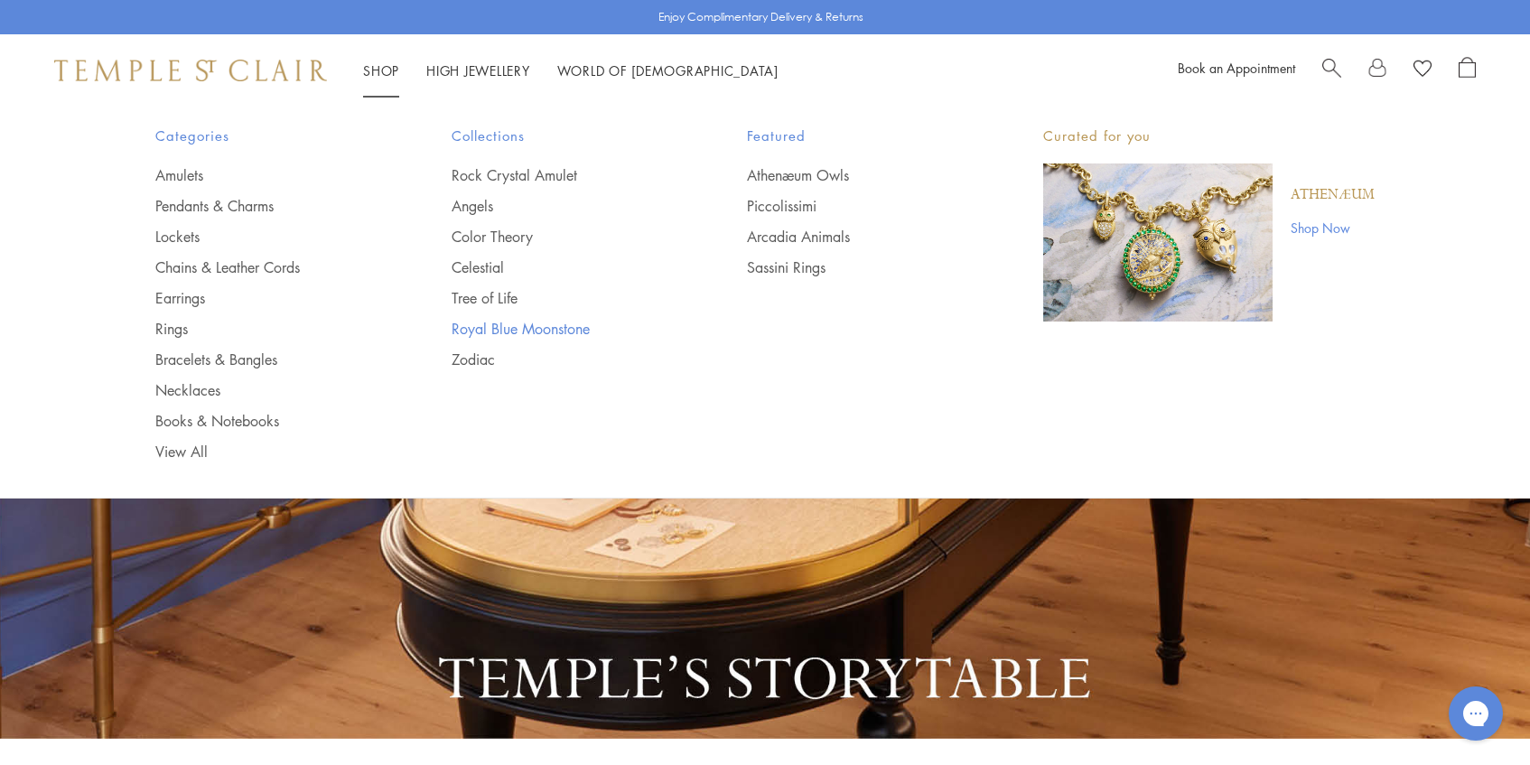
click at [503, 332] on link "Royal Blue Moonstone" at bounding box center [563, 329] width 224 height 20
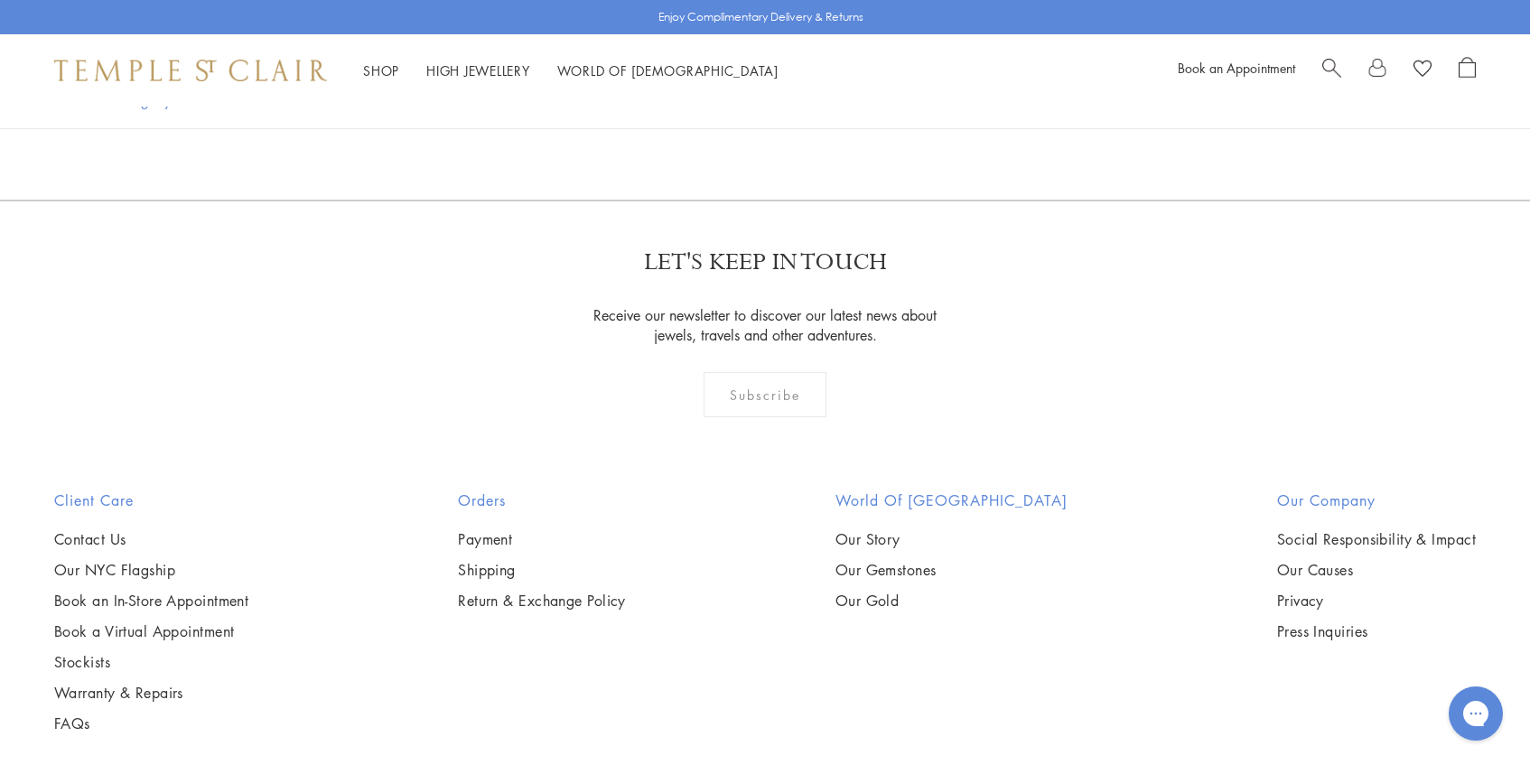
scroll to position [3246, 0]
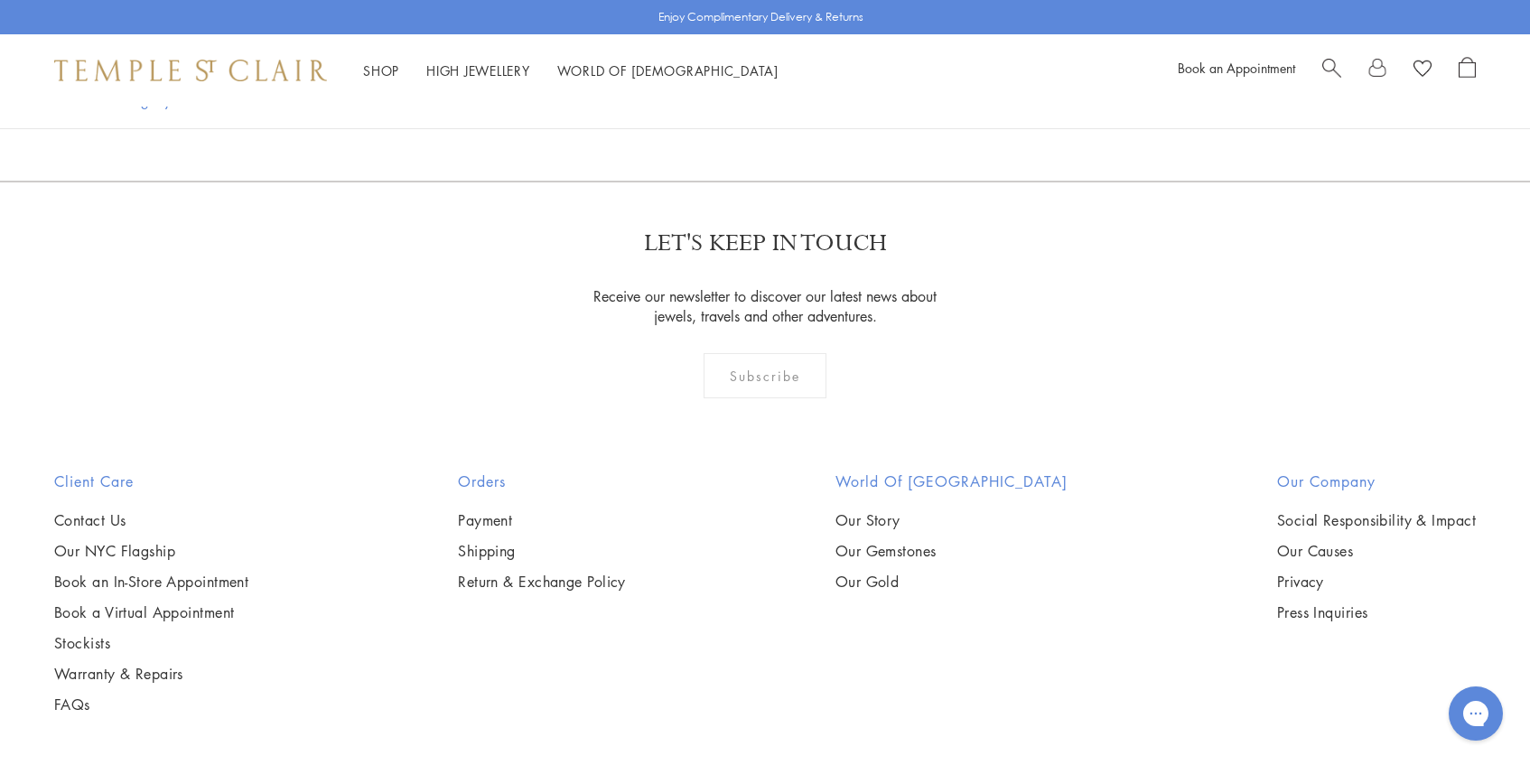
click at [0, 0] on img at bounding box center [0, 0] width 0 height 0
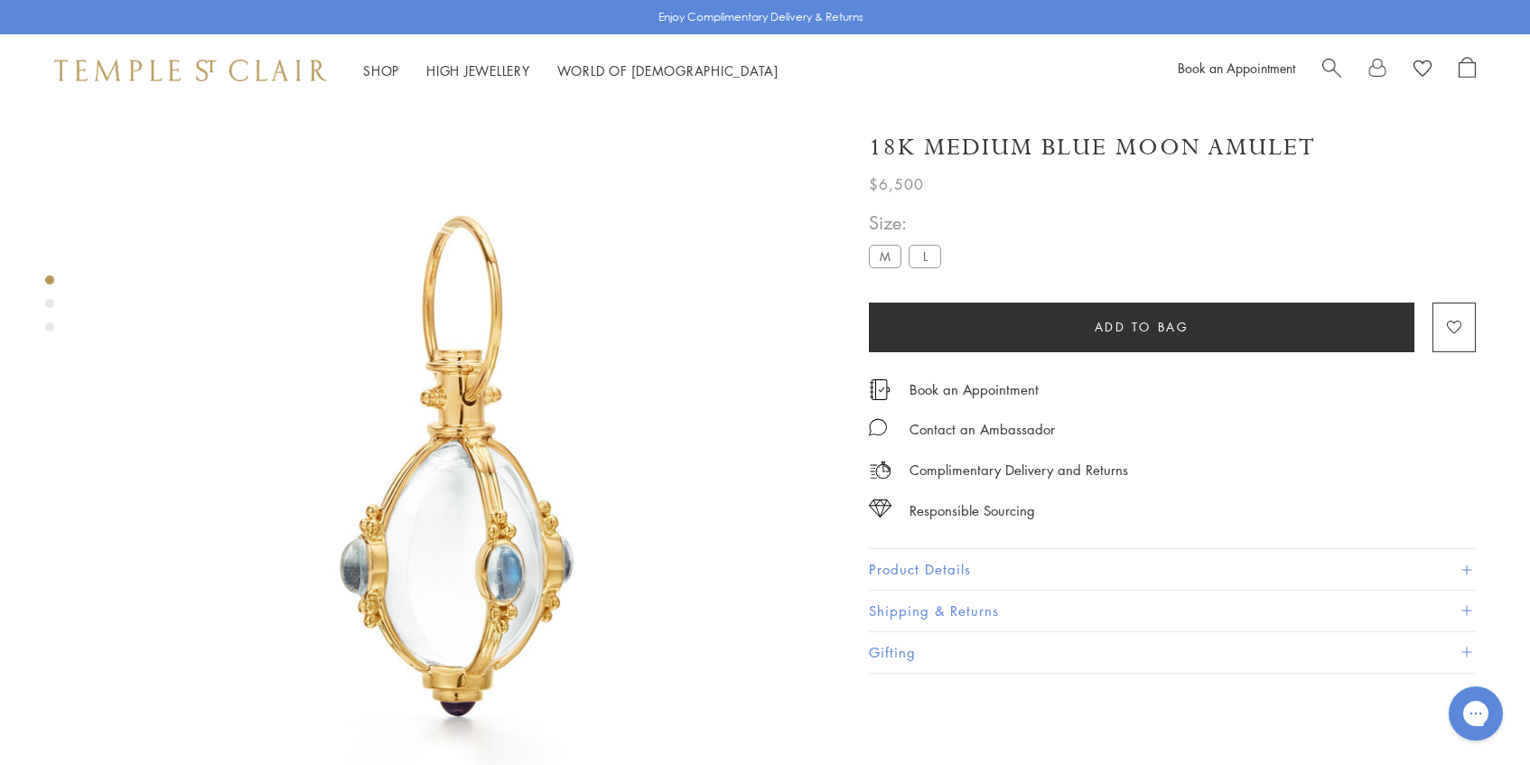
scroll to position [9, 0]
click at [52, 307] on div "Product gallery navigation" at bounding box center [49, 308] width 9 height 75
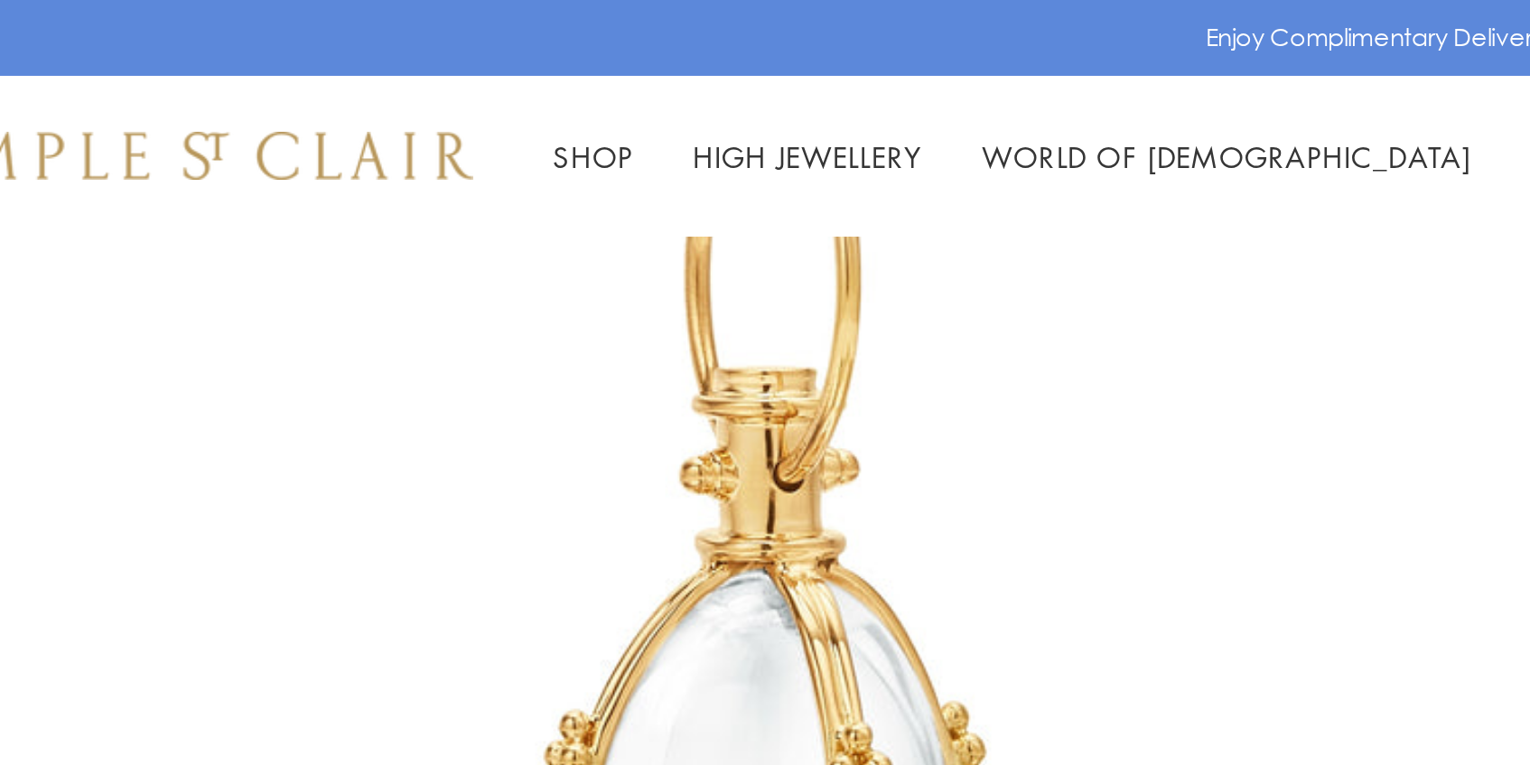
scroll to position [0, 0]
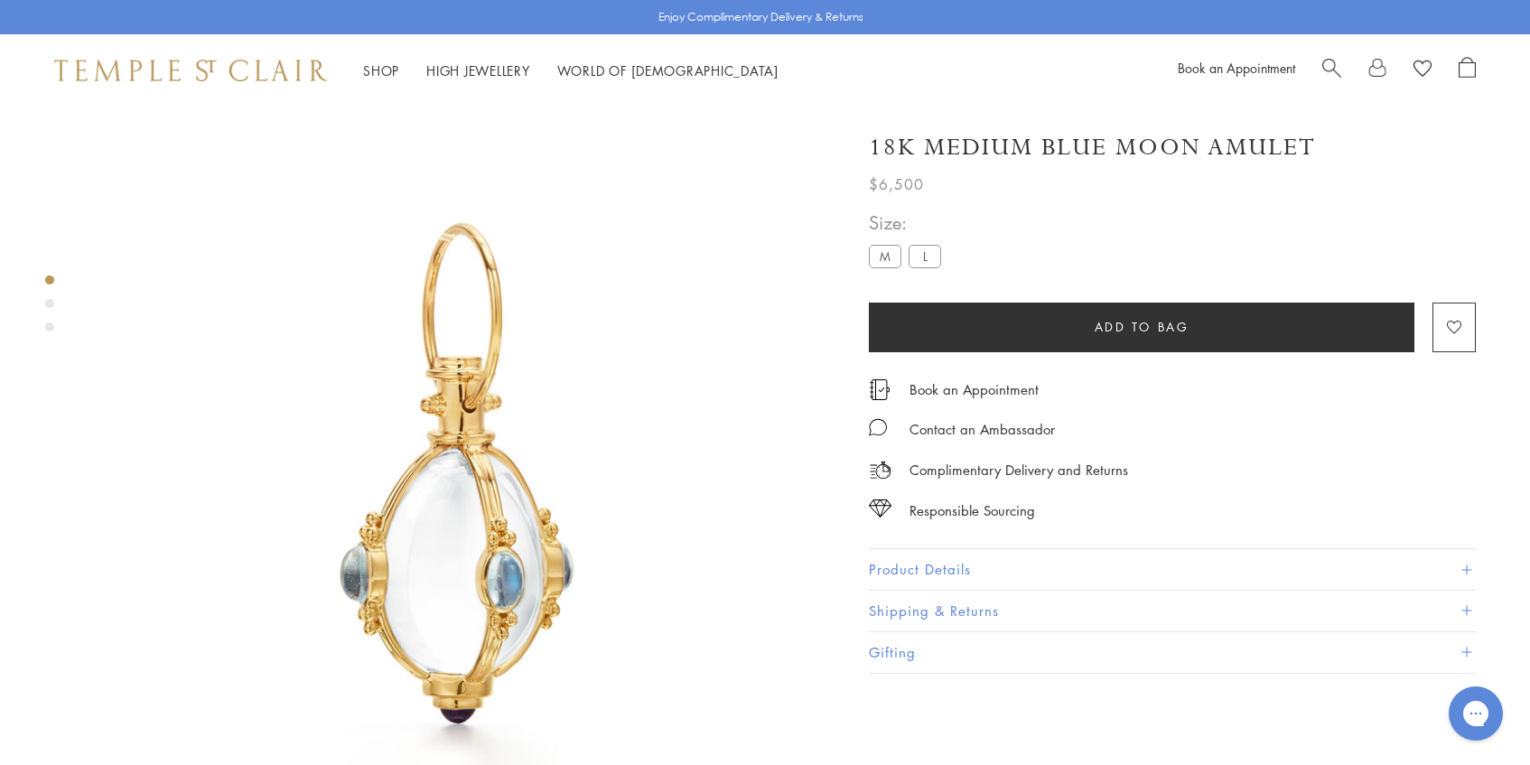
click at [901, 571] on button "Product Details" at bounding box center [1172, 569] width 607 height 41
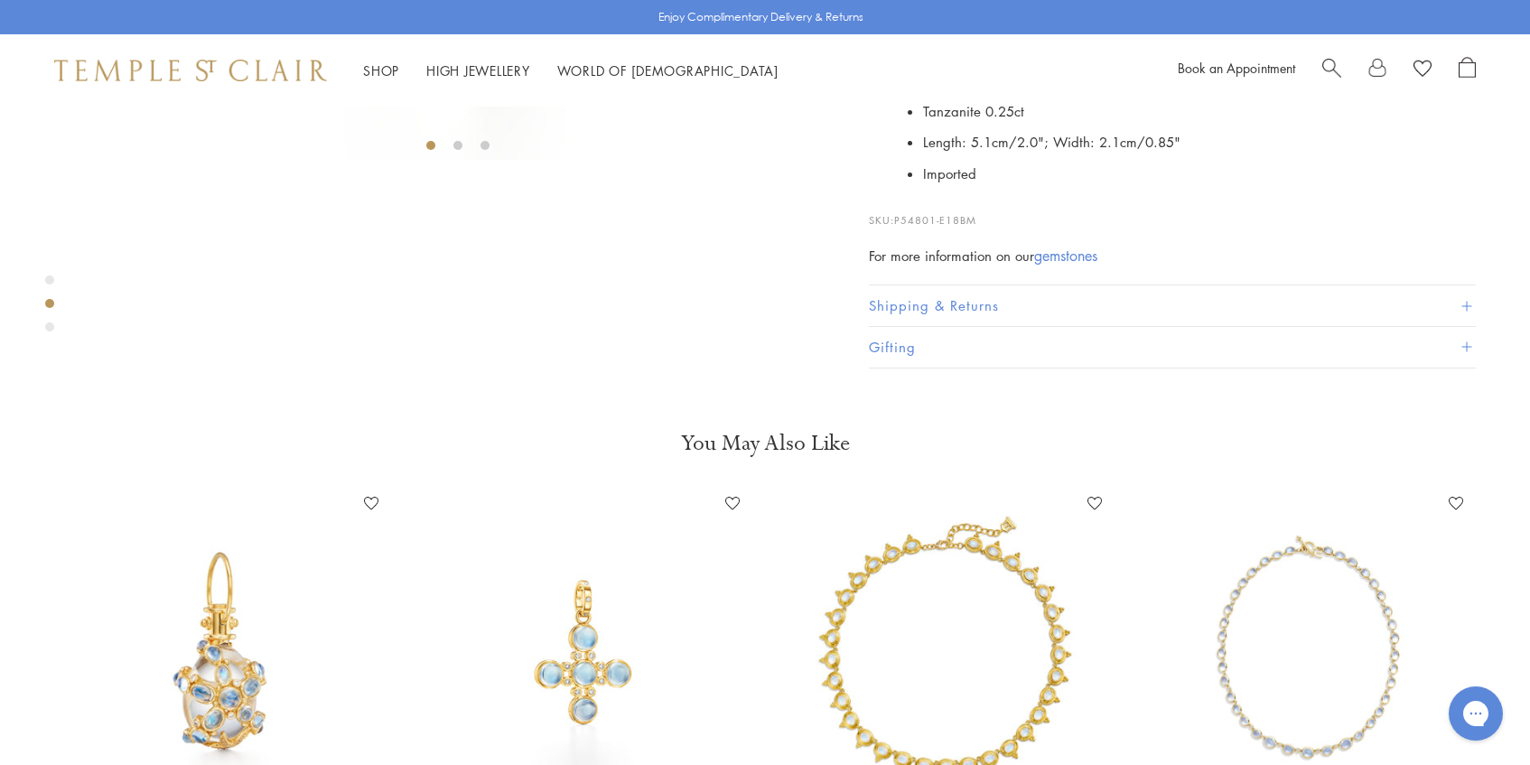
scroll to position [683, 0]
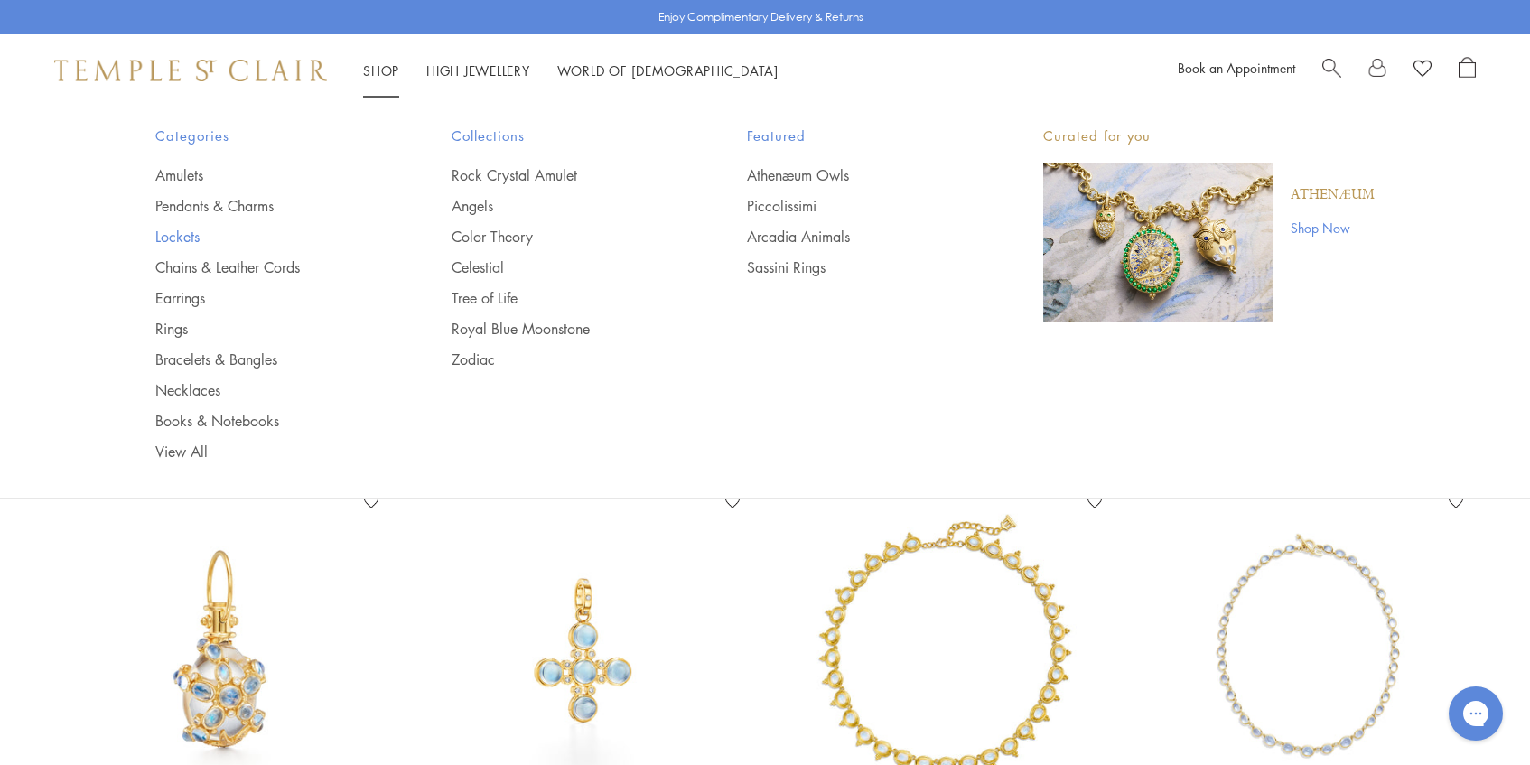
click at [187, 235] on link "Lockets" at bounding box center [267, 237] width 224 height 20
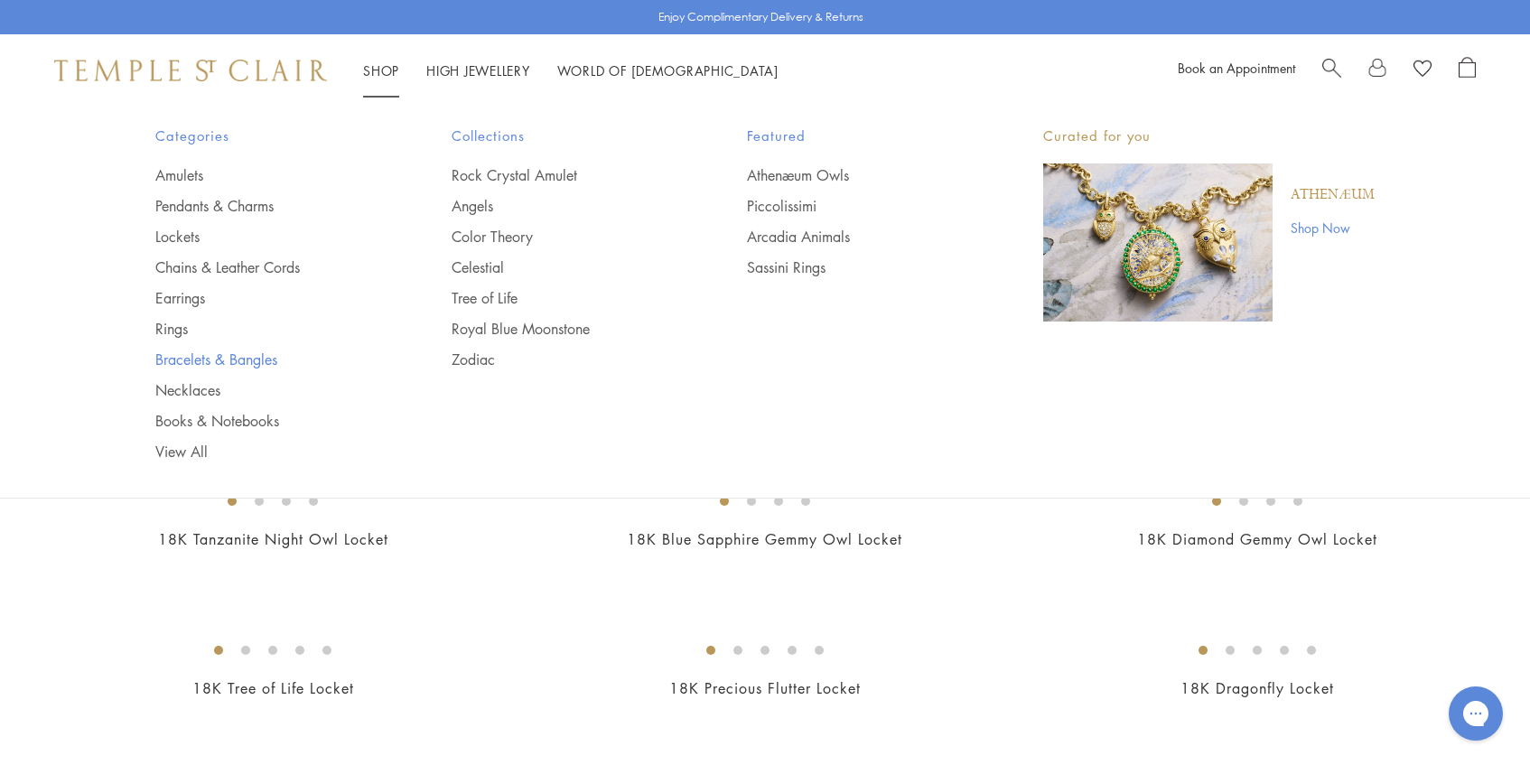
click at [219, 362] on link "Bracelets & Bangles" at bounding box center [267, 359] width 224 height 20
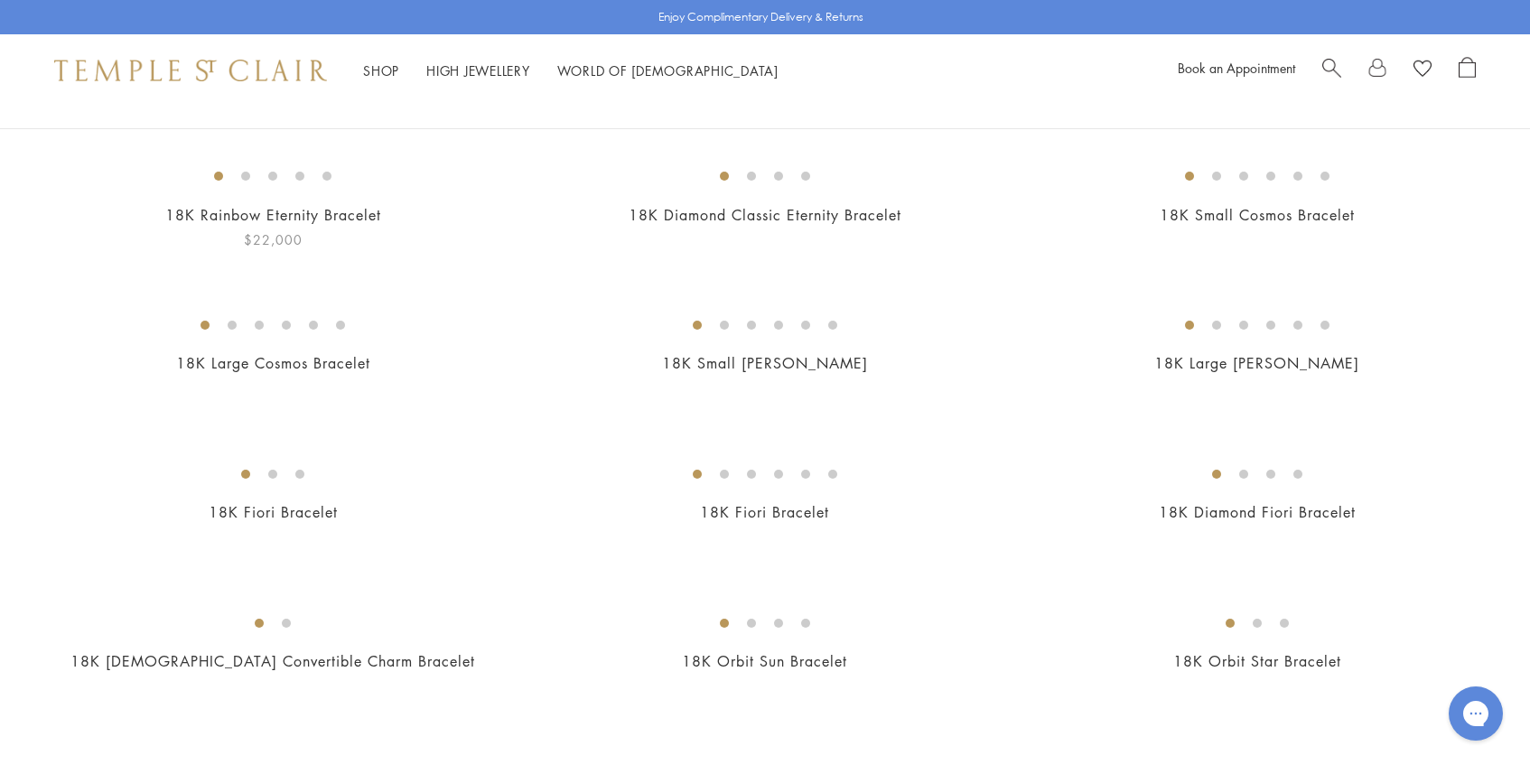
scroll to position [261, 0]
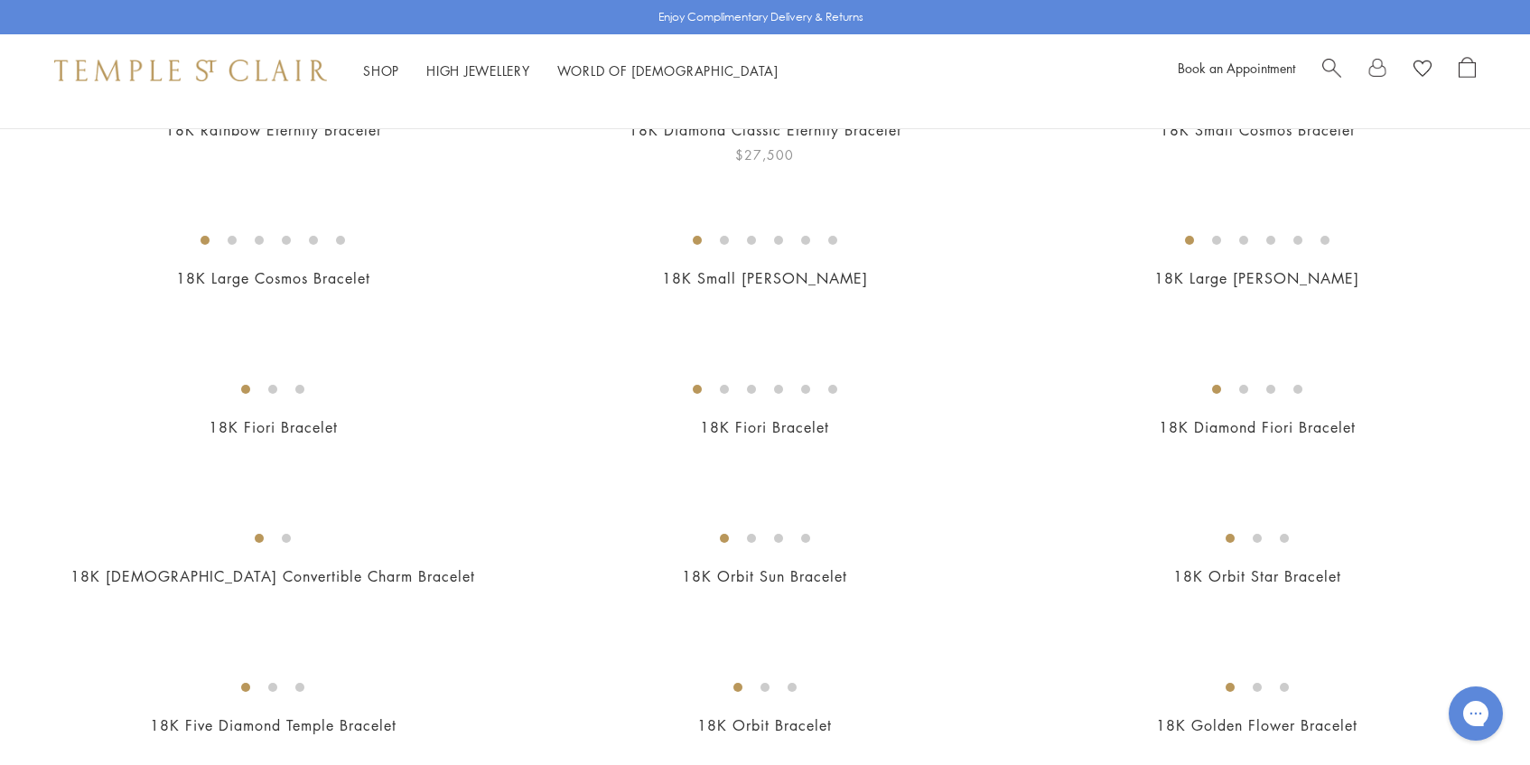
click at [0, 0] on img at bounding box center [0, 0] width 0 height 0
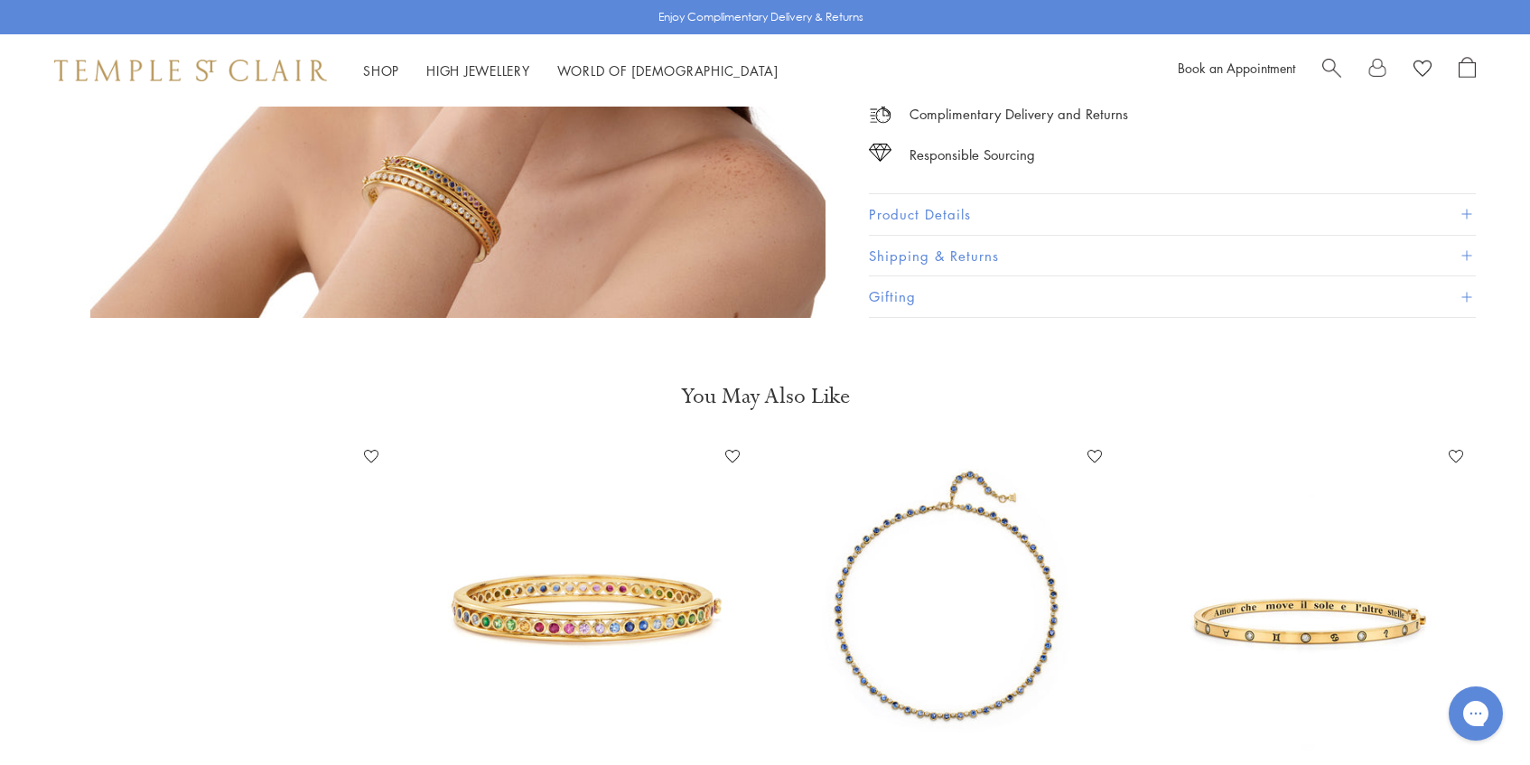
scroll to position [2245, 0]
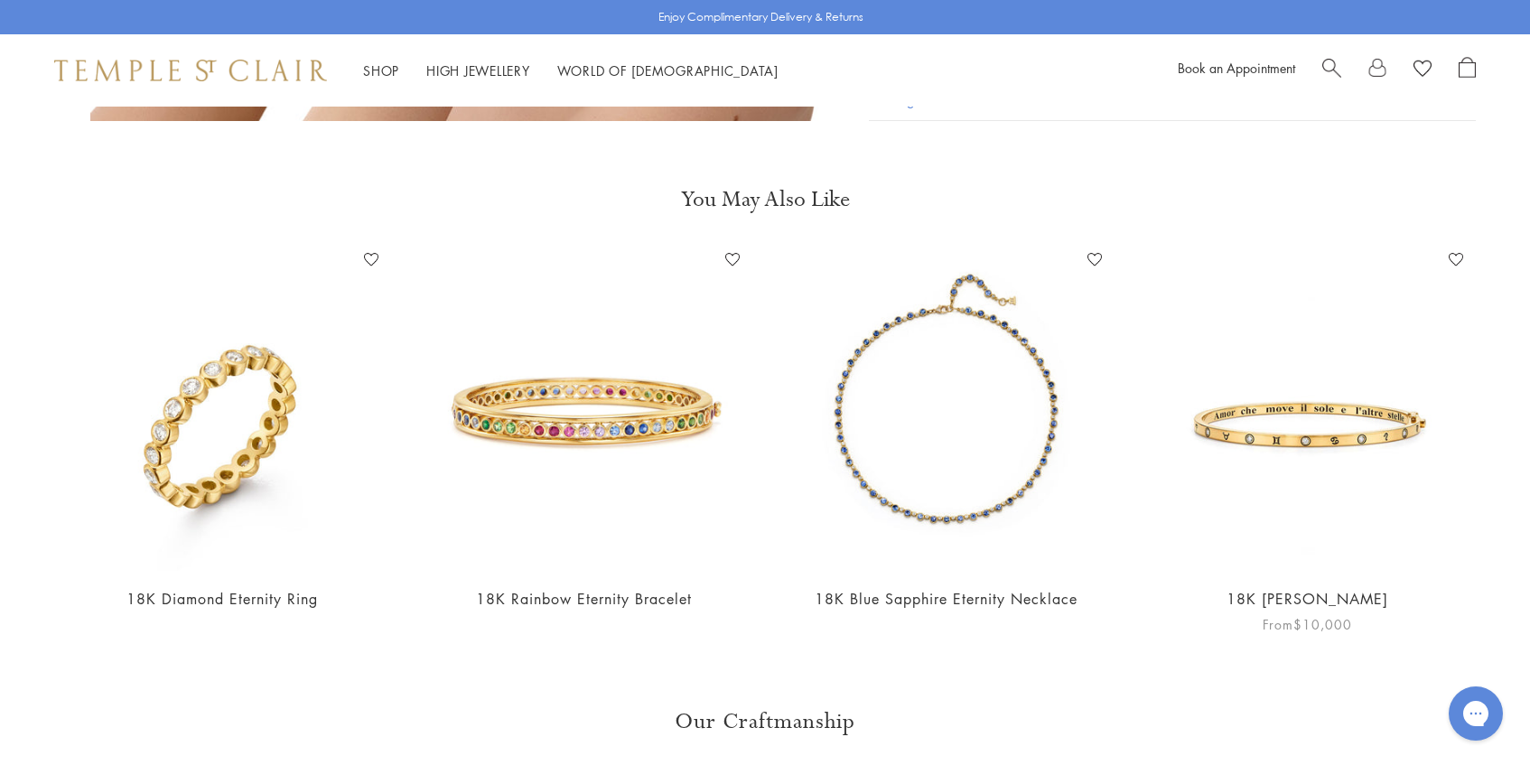
click at [1340, 407] on img at bounding box center [1308, 409] width 326 height 326
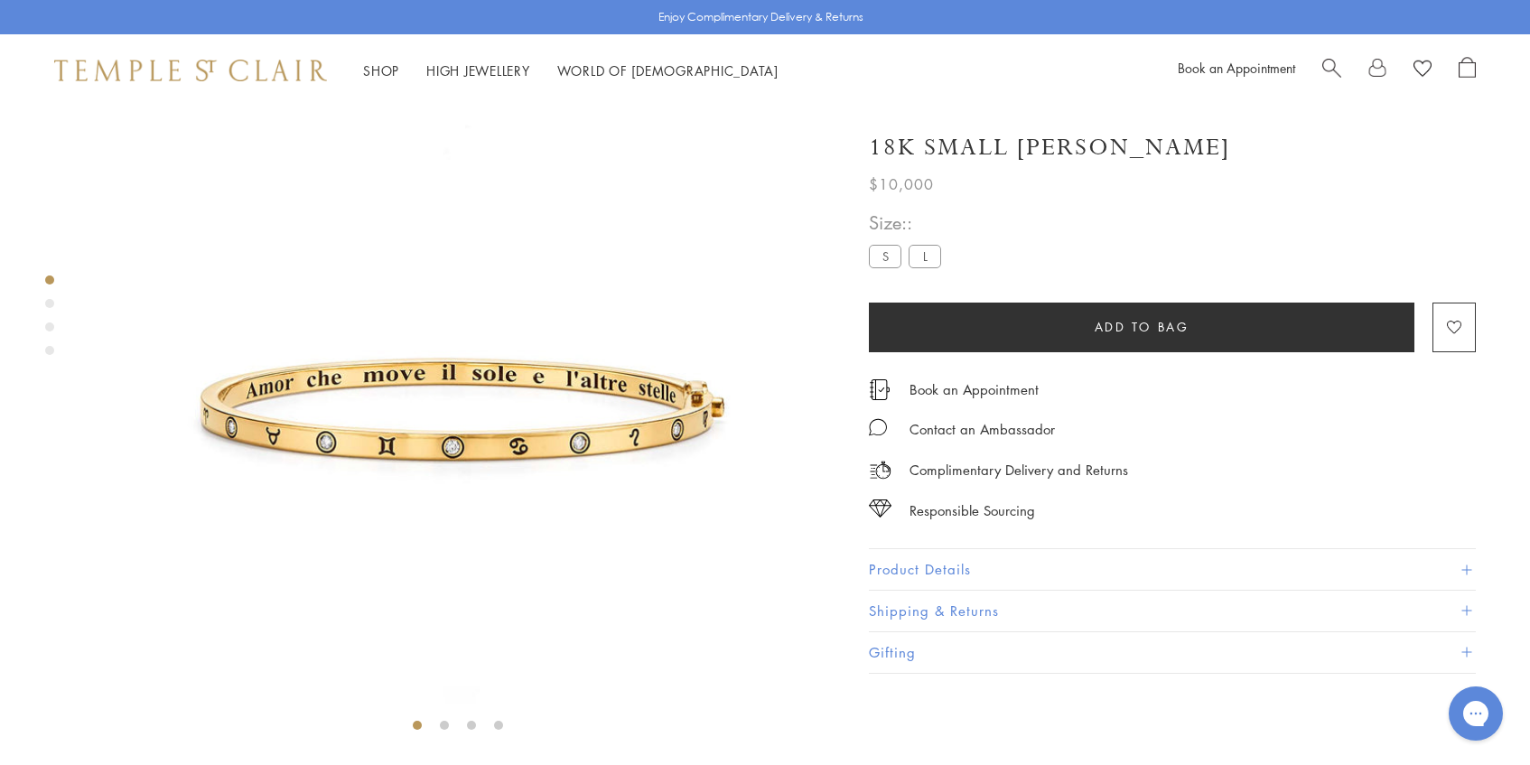
scroll to position [107, 0]
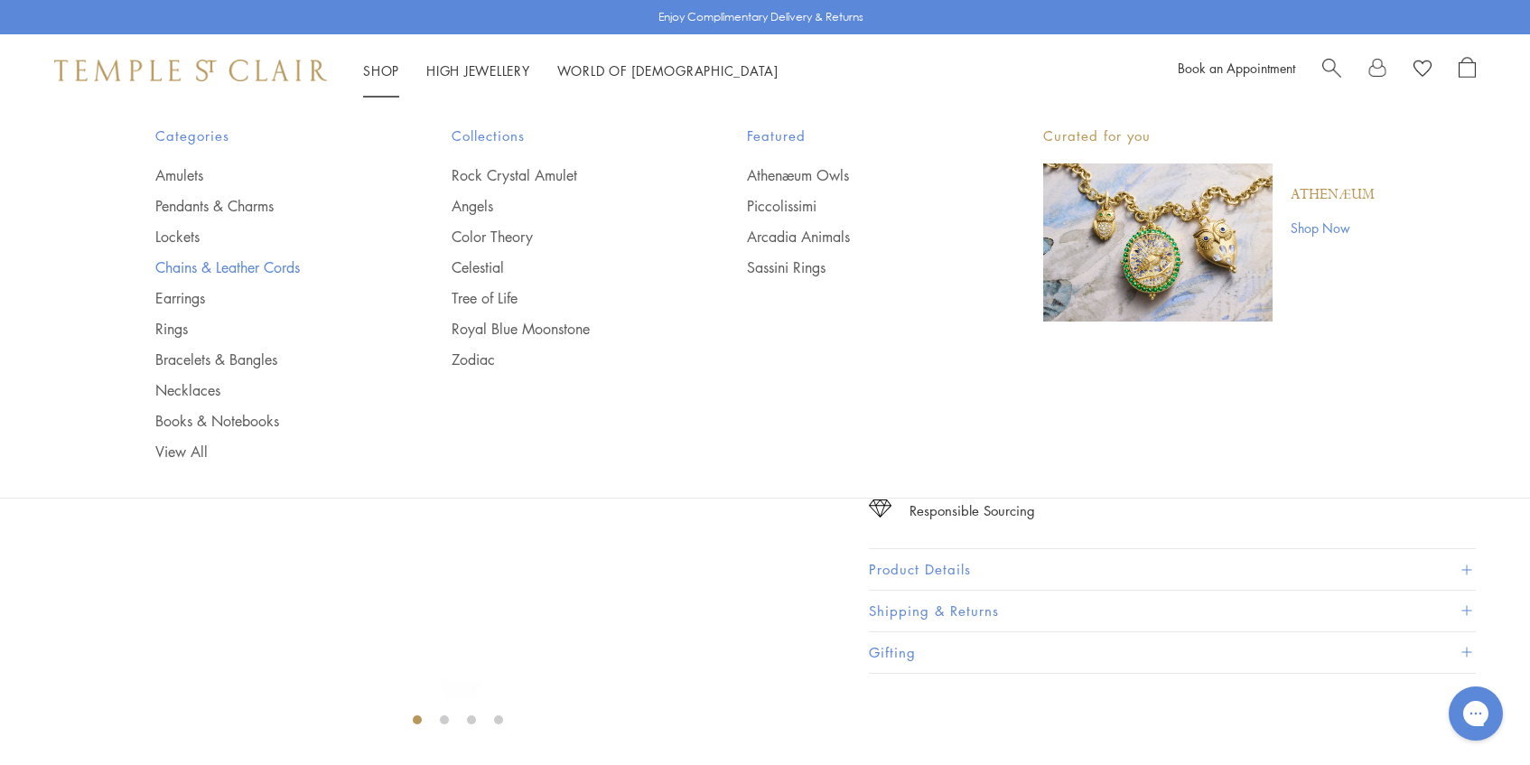
click at [210, 268] on link "Chains & Leather Cords" at bounding box center [267, 267] width 224 height 20
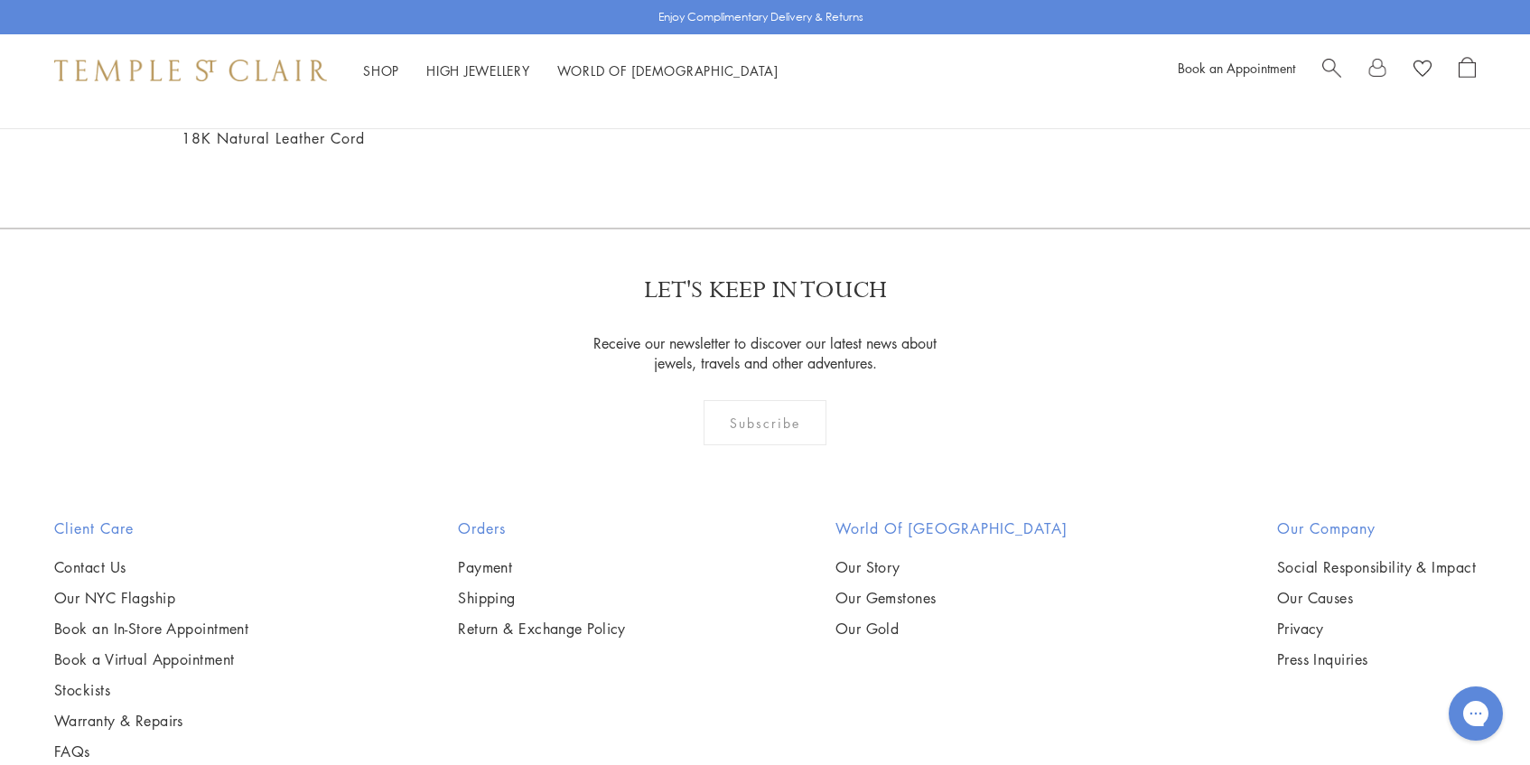
scroll to position [1359, 0]
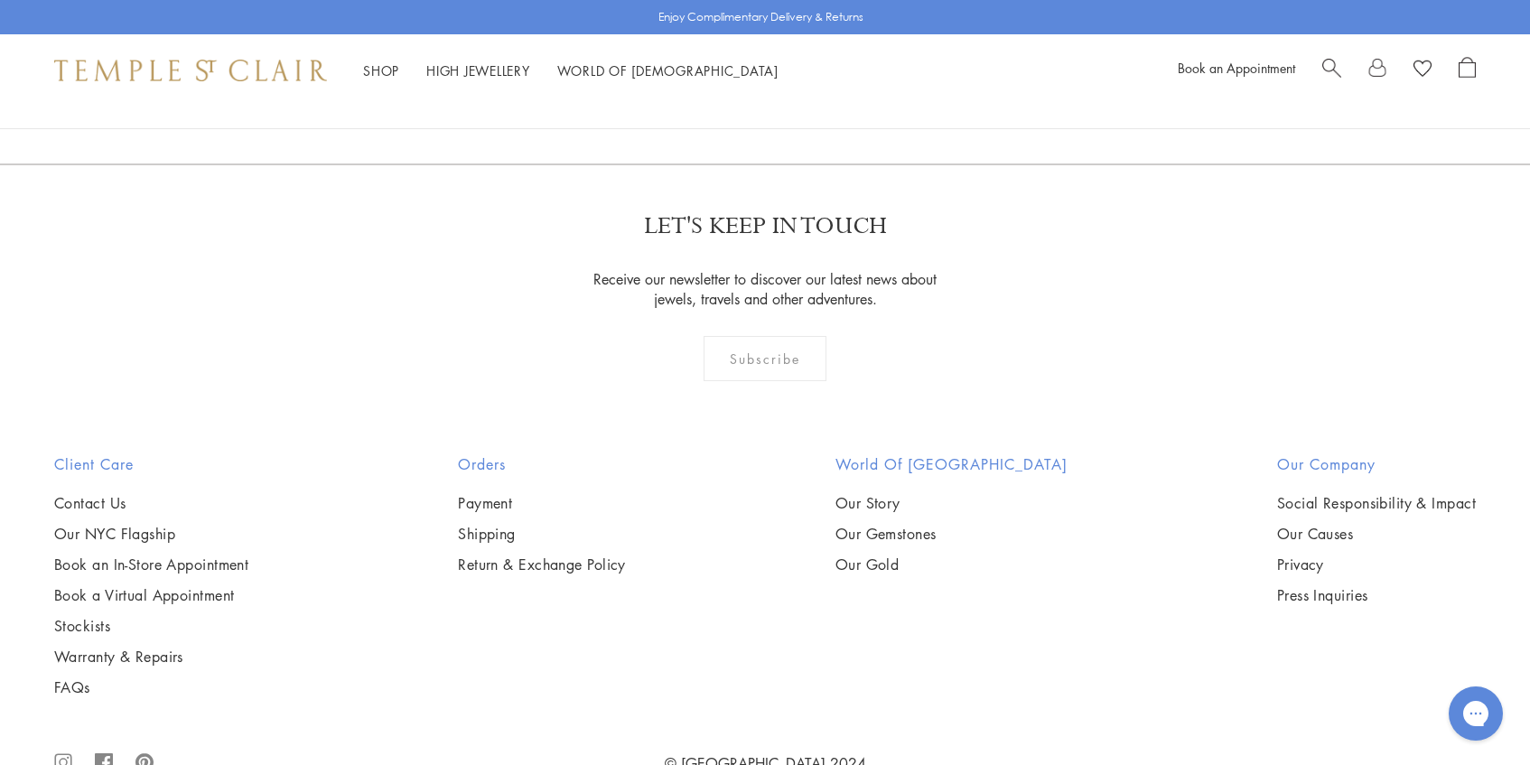
click at [0, 0] on img at bounding box center [0, 0] width 0 height 0
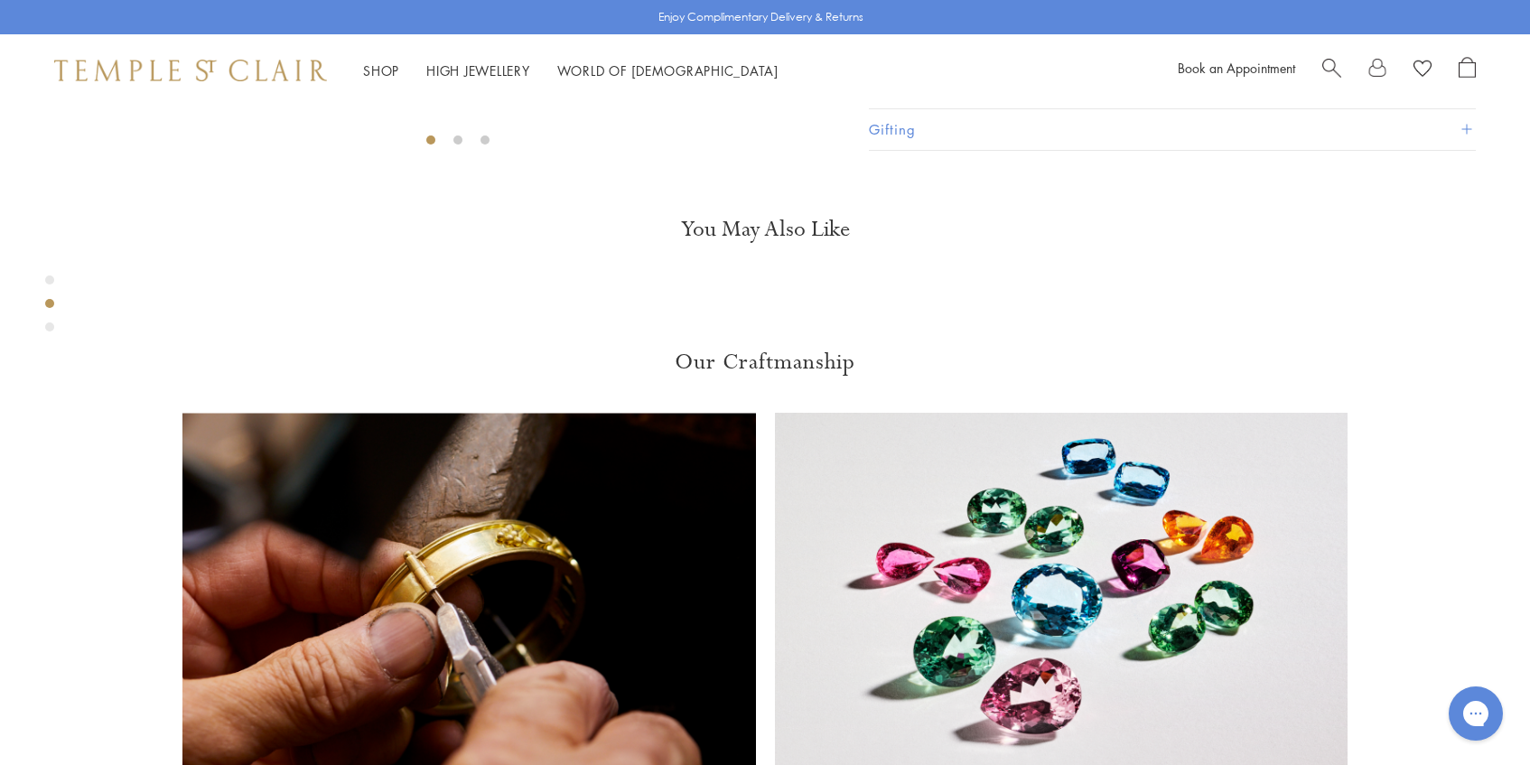
scroll to position [792, 0]
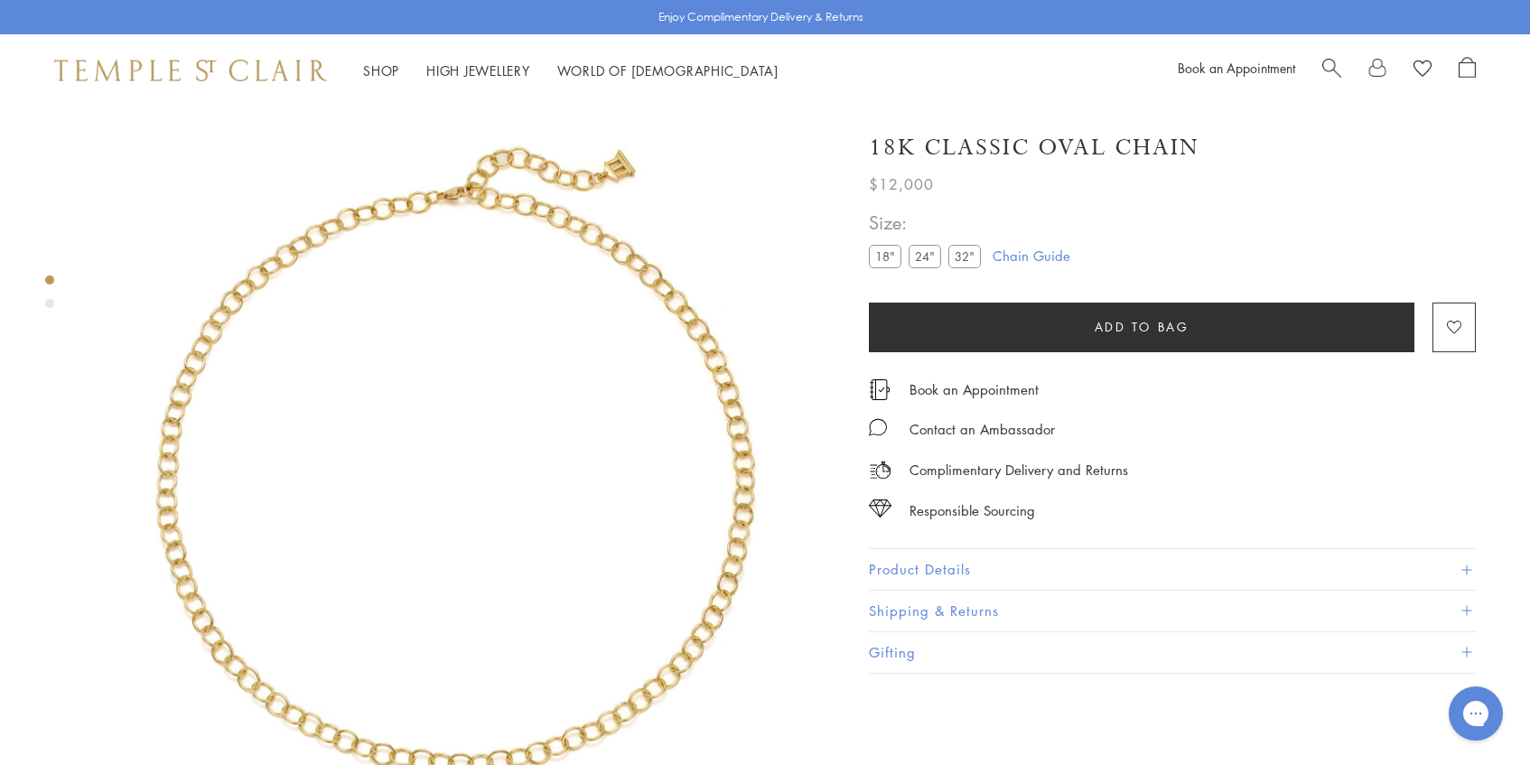
click at [962, 256] on label "32"" at bounding box center [964, 256] width 33 height 23
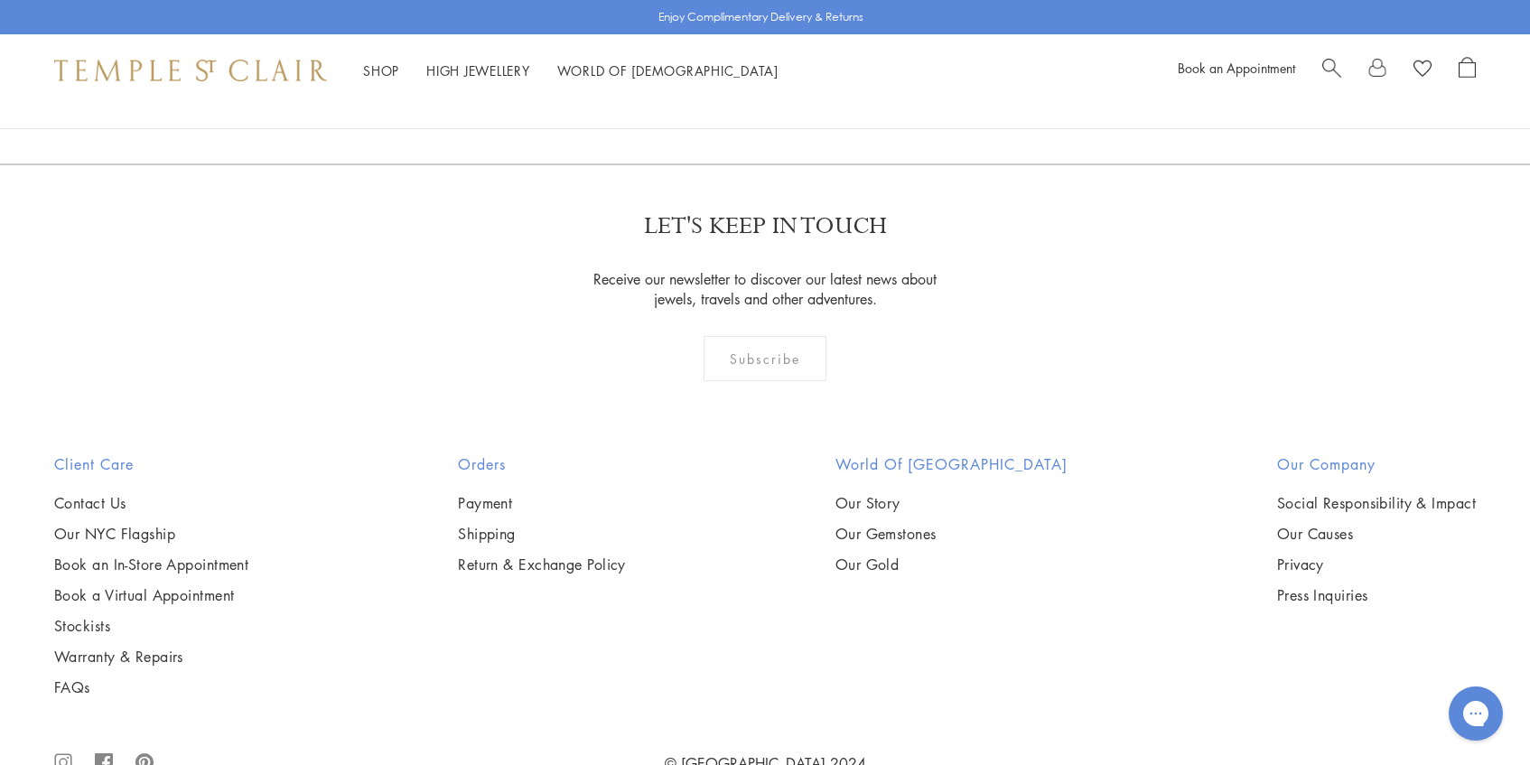
scroll to position [1363, 0]
click at [0, 0] on img at bounding box center [0, 0] width 0 height 0
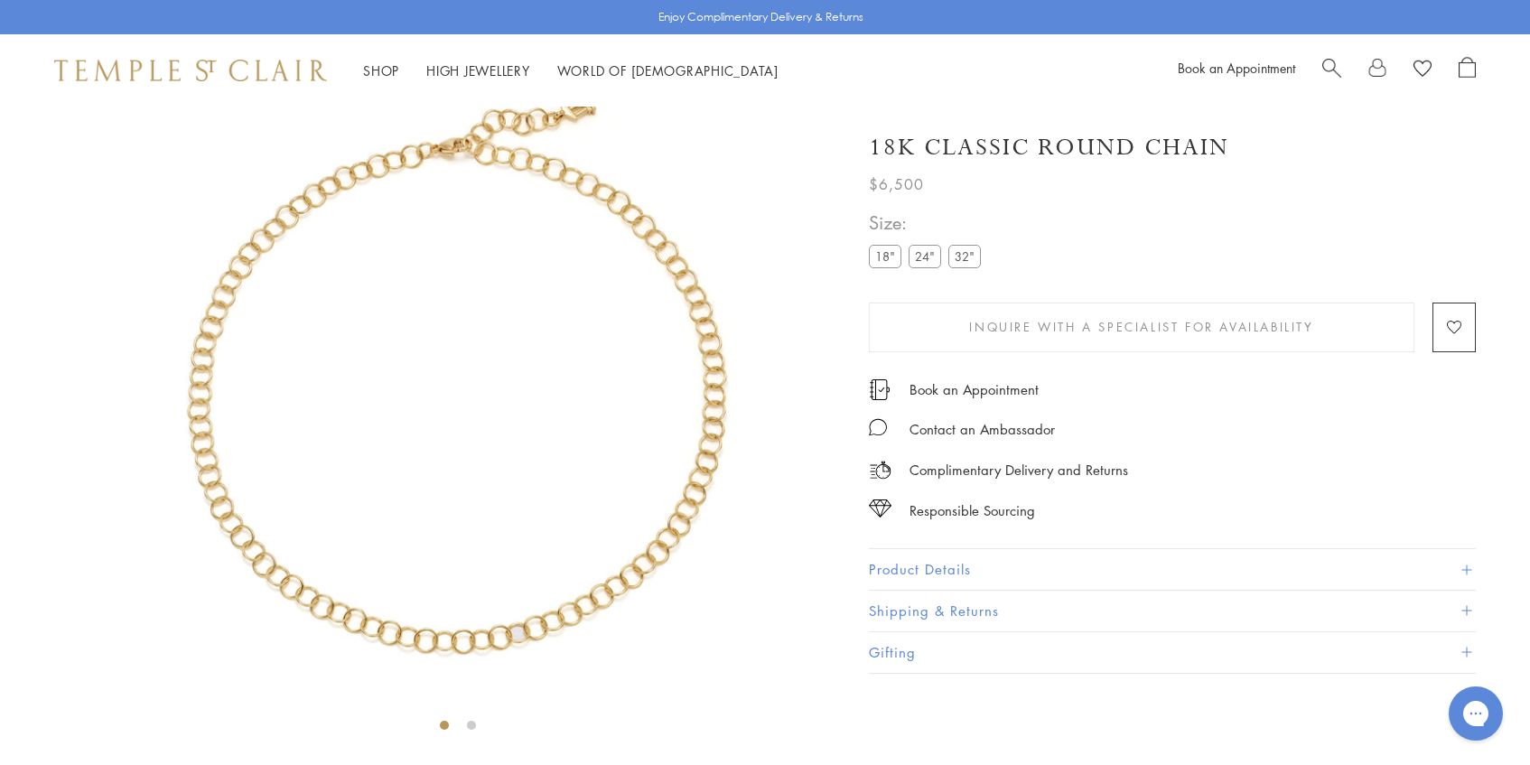
scroll to position [107, 0]
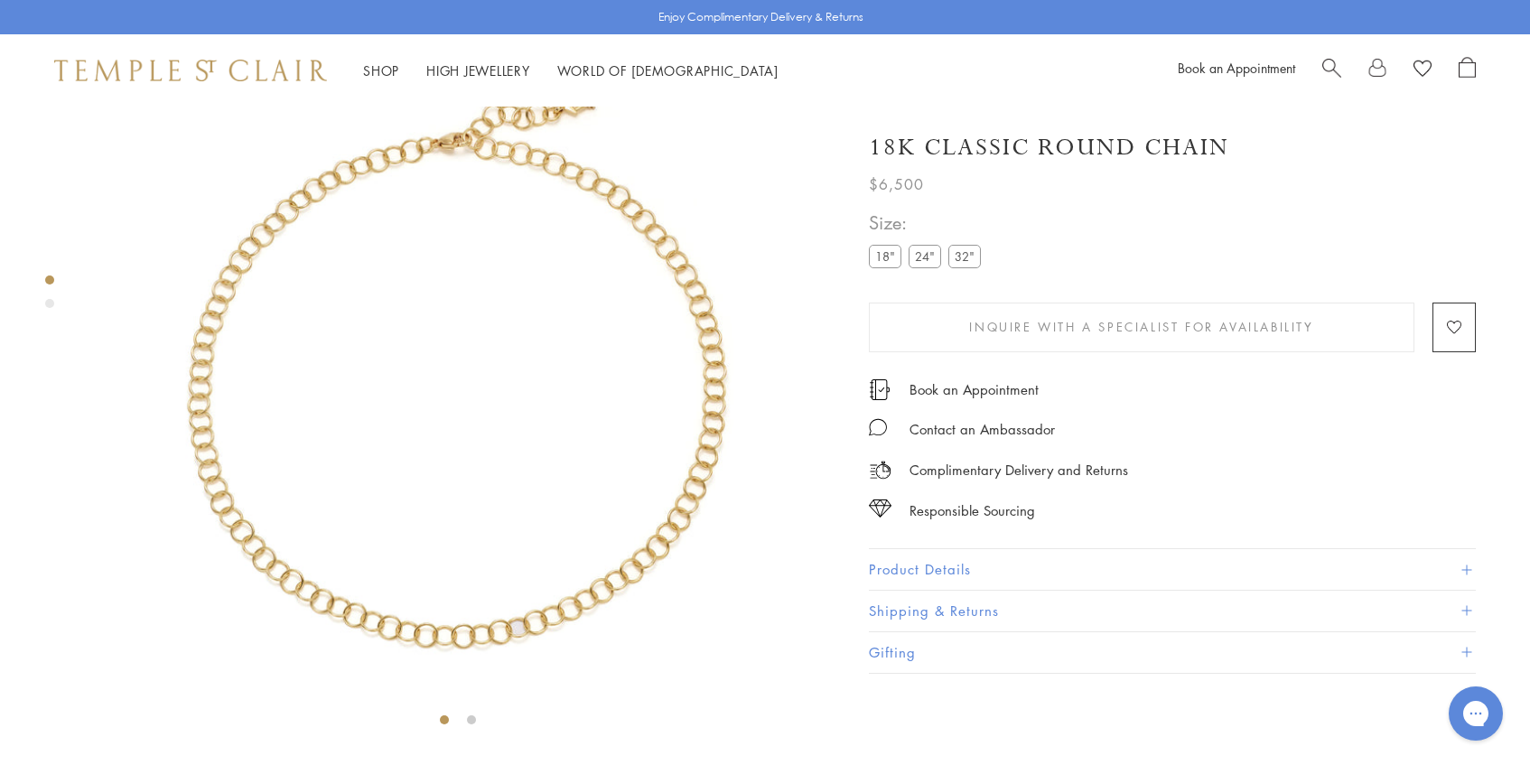
click at [927, 256] on label "24"" at bounding box center [924, 256] width 33 height 23
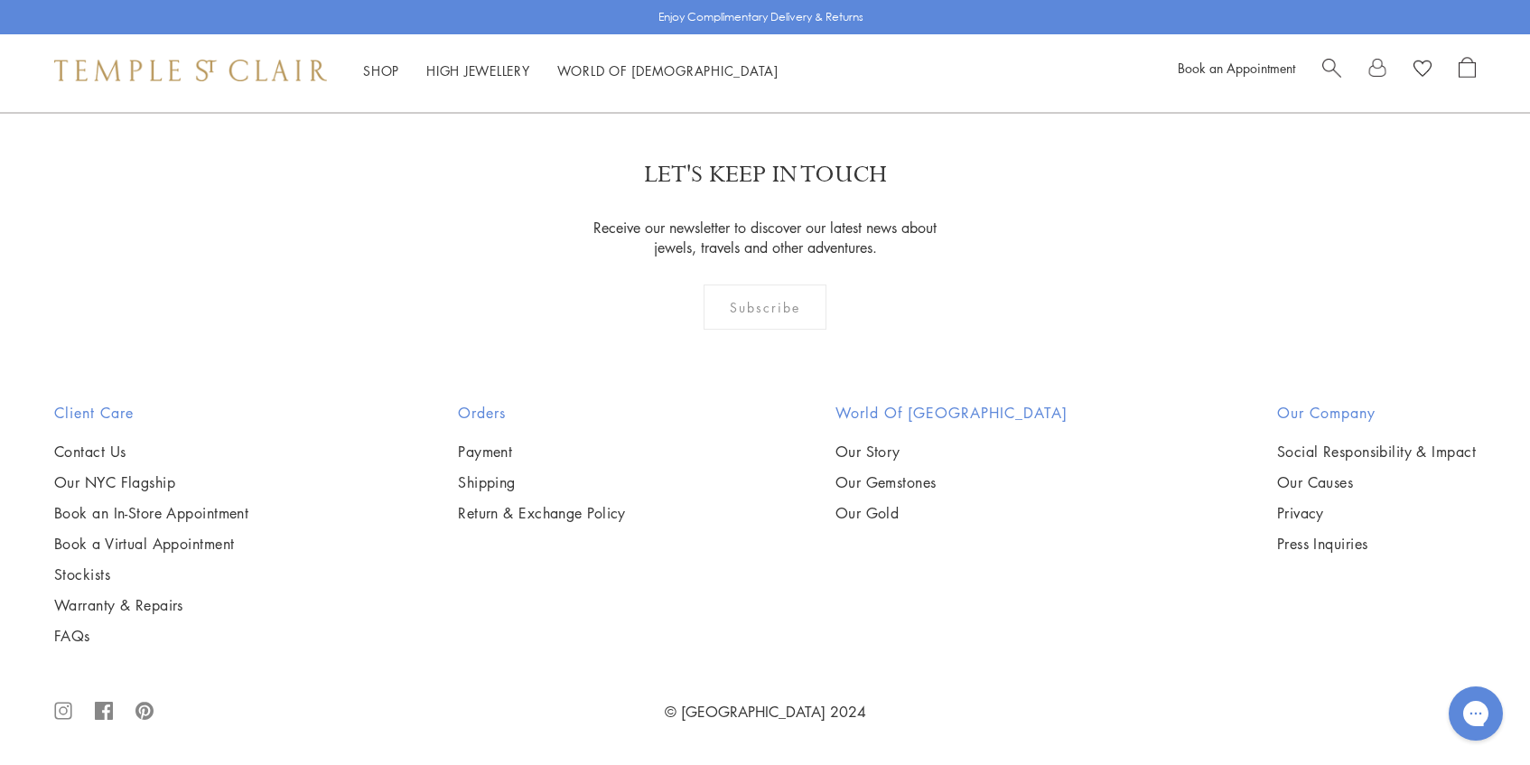
scroll to position [2621, 0]
